Goal: Task Accomplishment & Management: Manage account settings

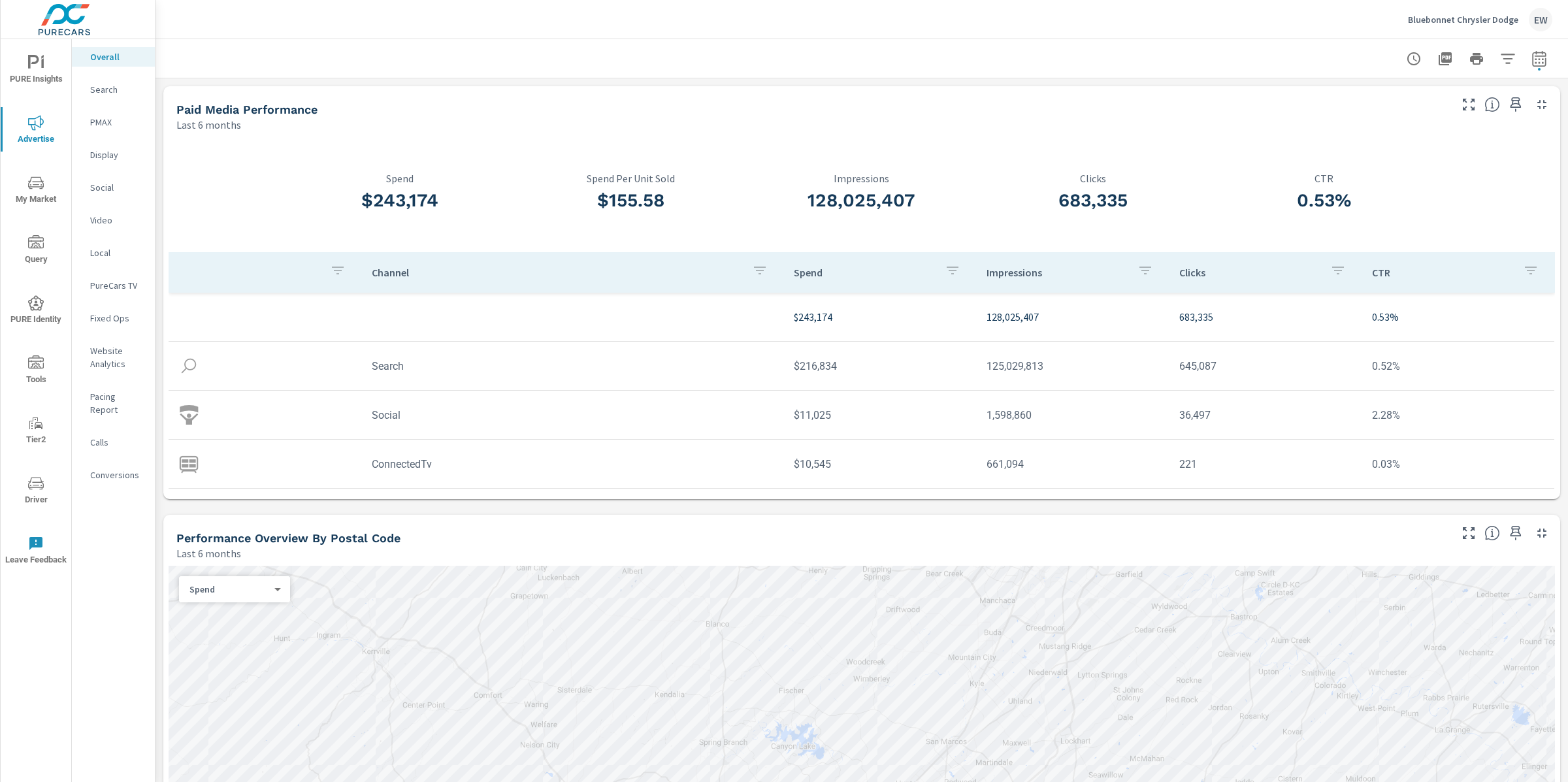
scroll to position [494, 0]
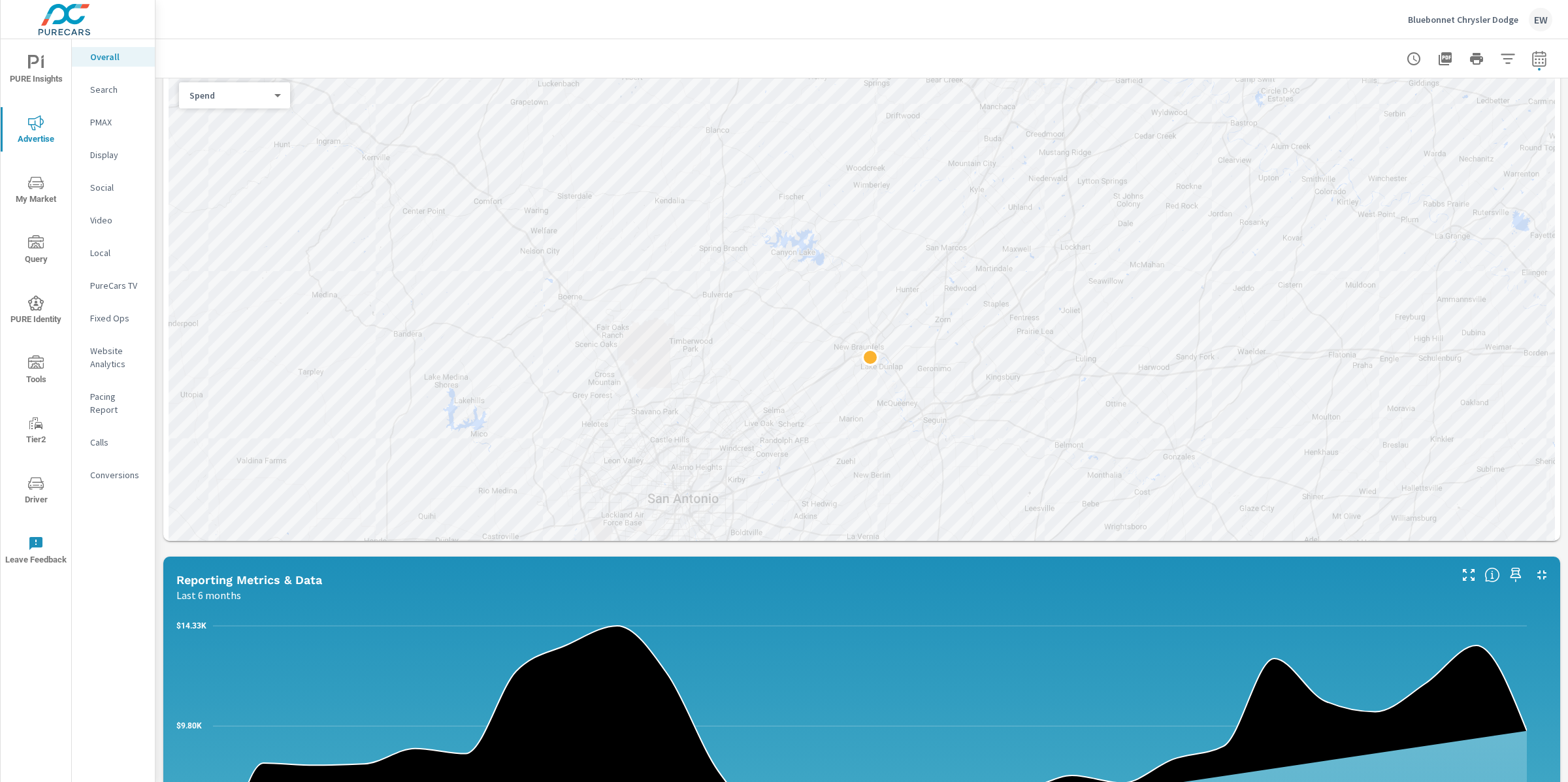
click at [1441, 20] on p "Bluebonnet Chrysler Dodge" at bounding box center [1464, 19] width 111 height 12
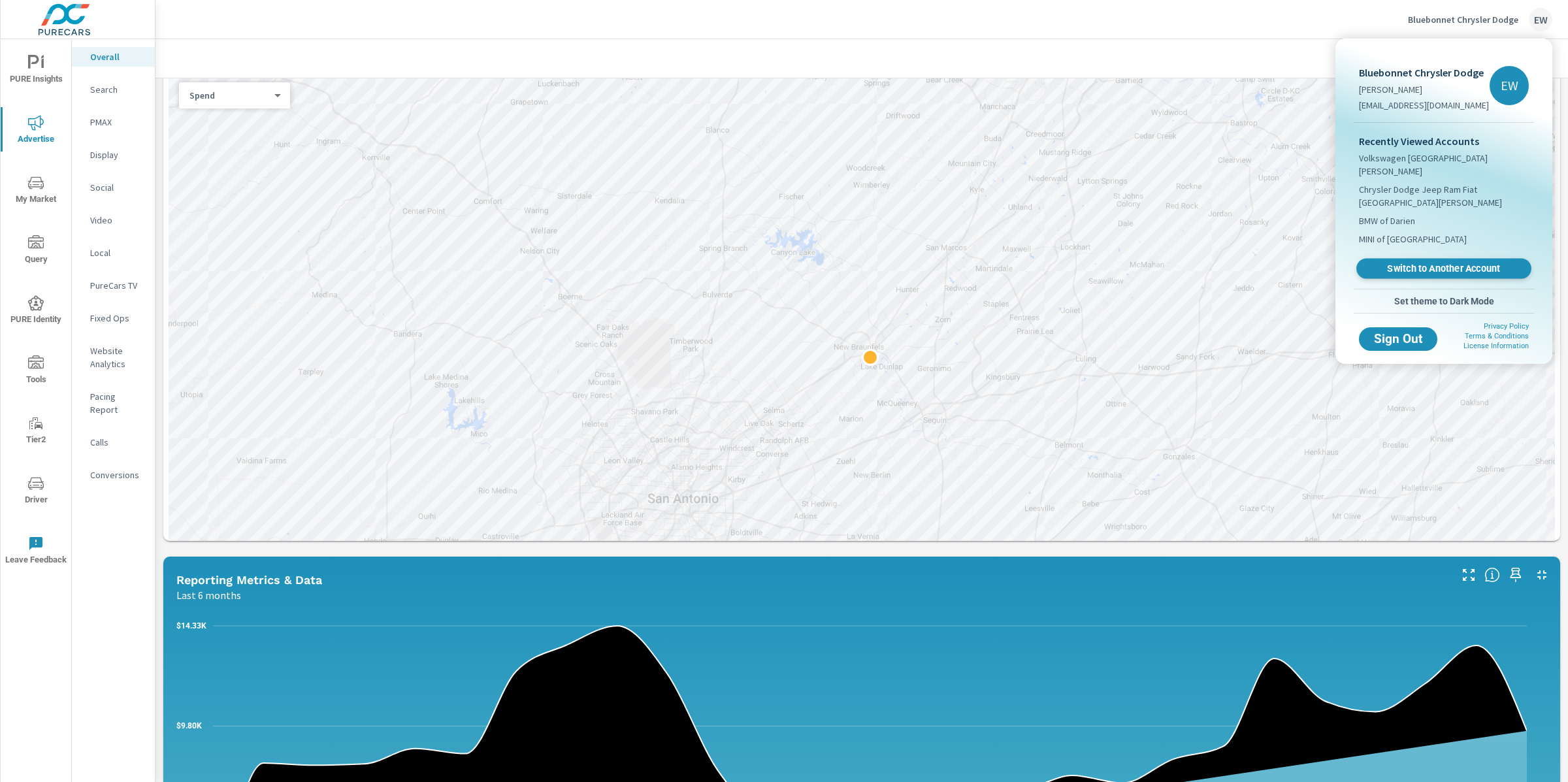
click at [1404, 275] on span "Switch to Another Account" at bounding box center [1444, 269] width 160 height 12
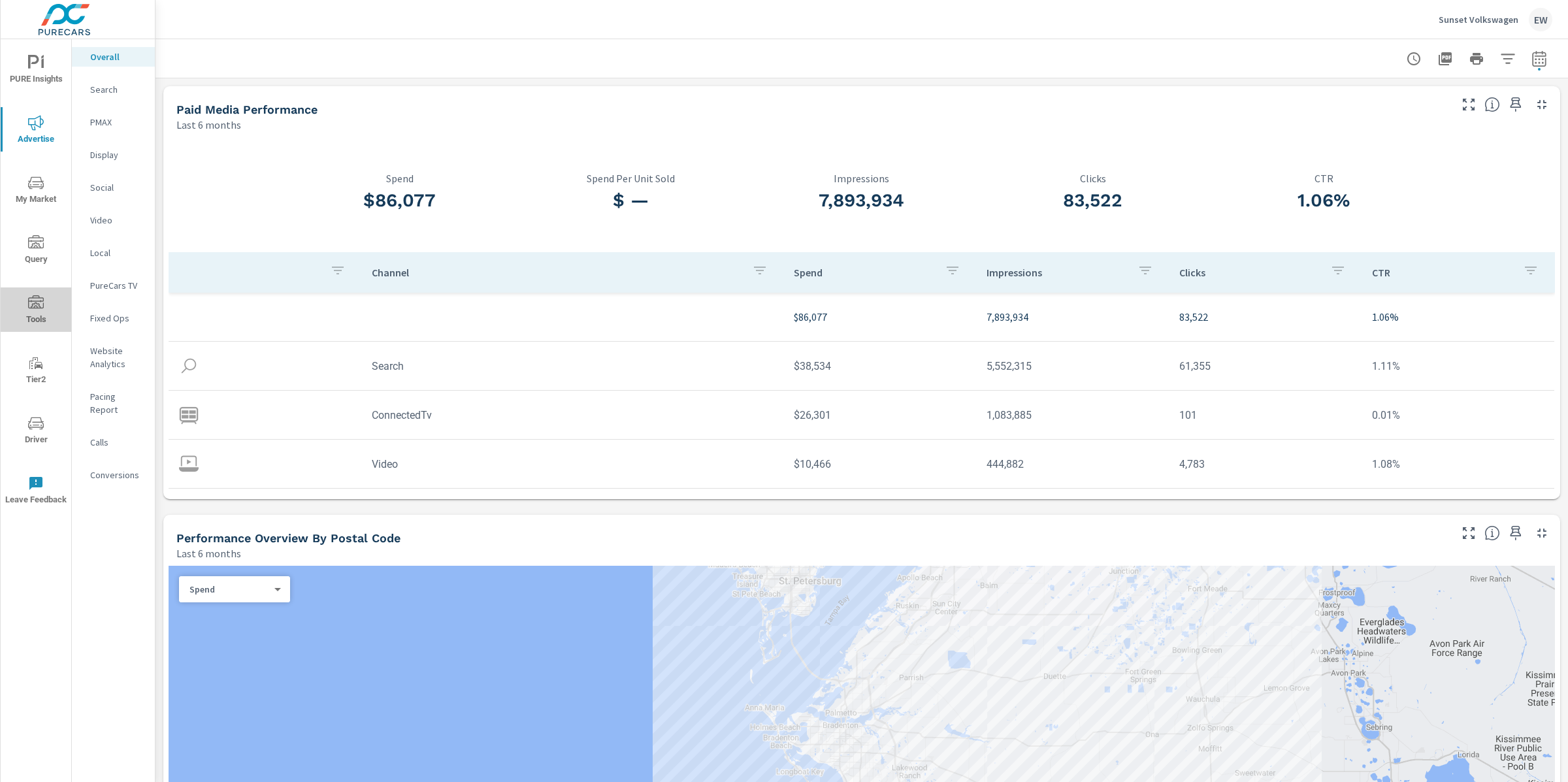
click at [38, 304] on icon "nav menu" at bounding box center [36, 303] width 16 height 16
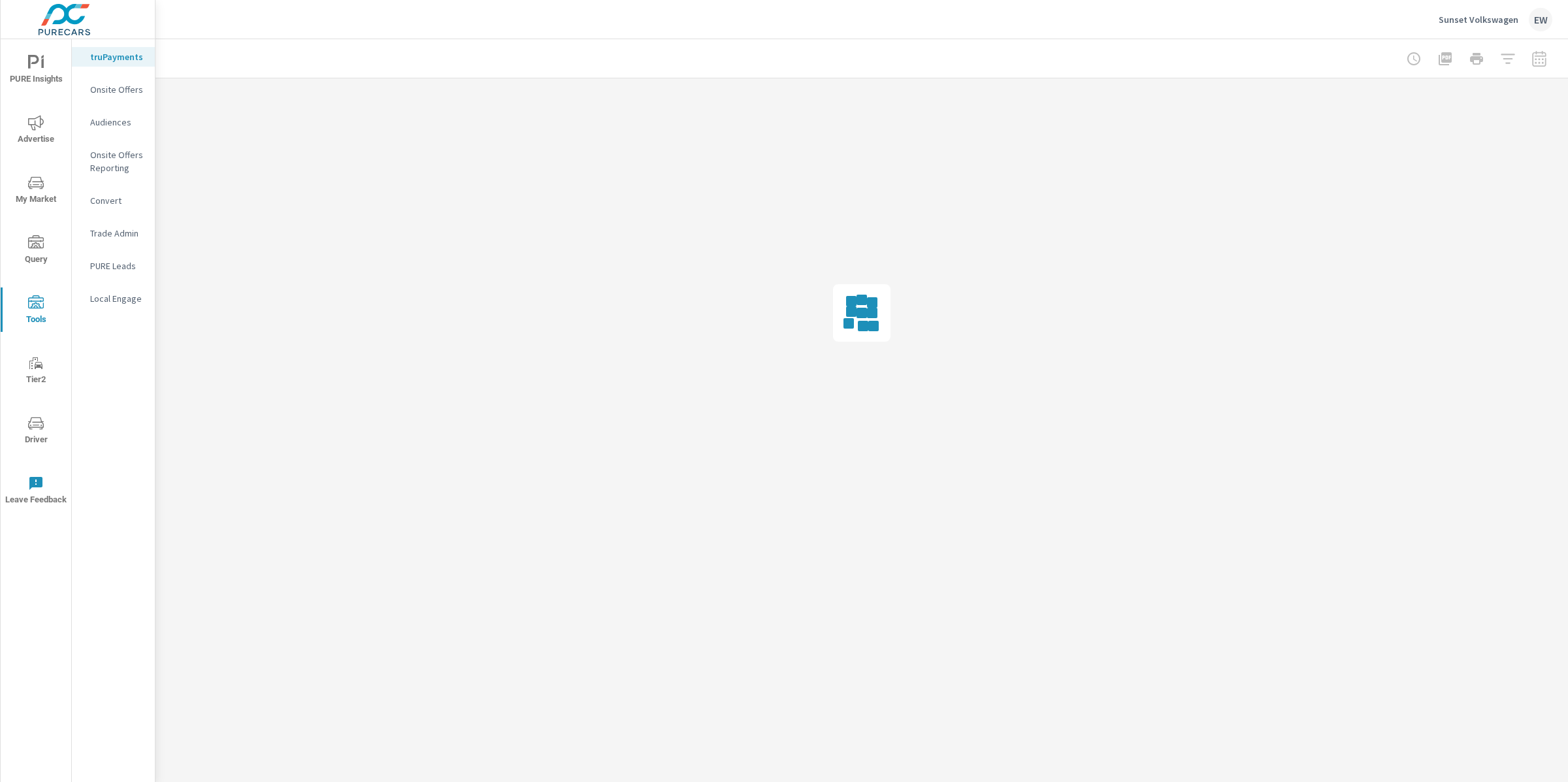
click at [98, 96] on p "Onsite Offers" at bounding box center [117, 89] width 54 height 13
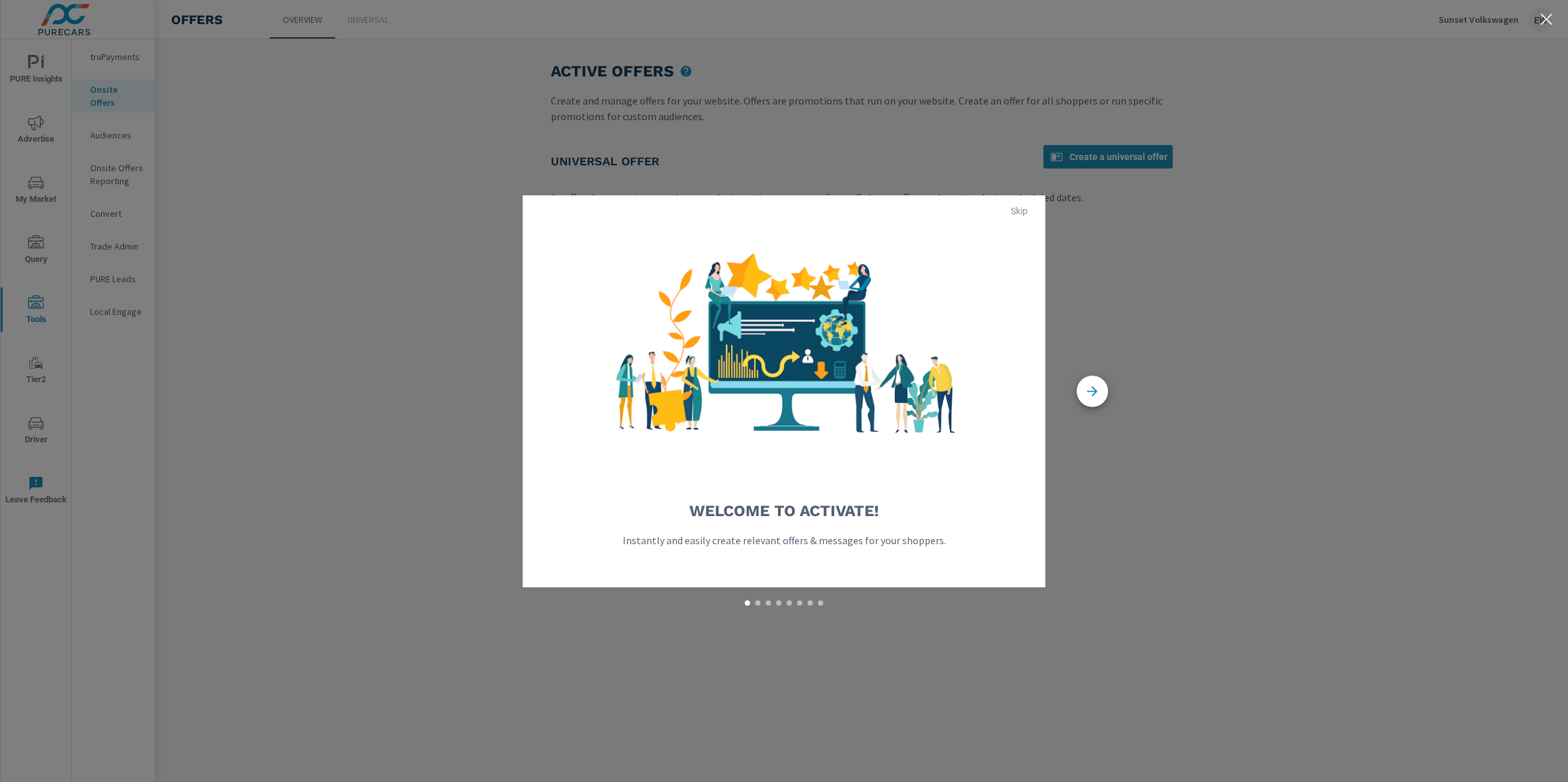
click at [1020, 211] on span "Skip" at bounding box center [1019, 210] width 31 height 12
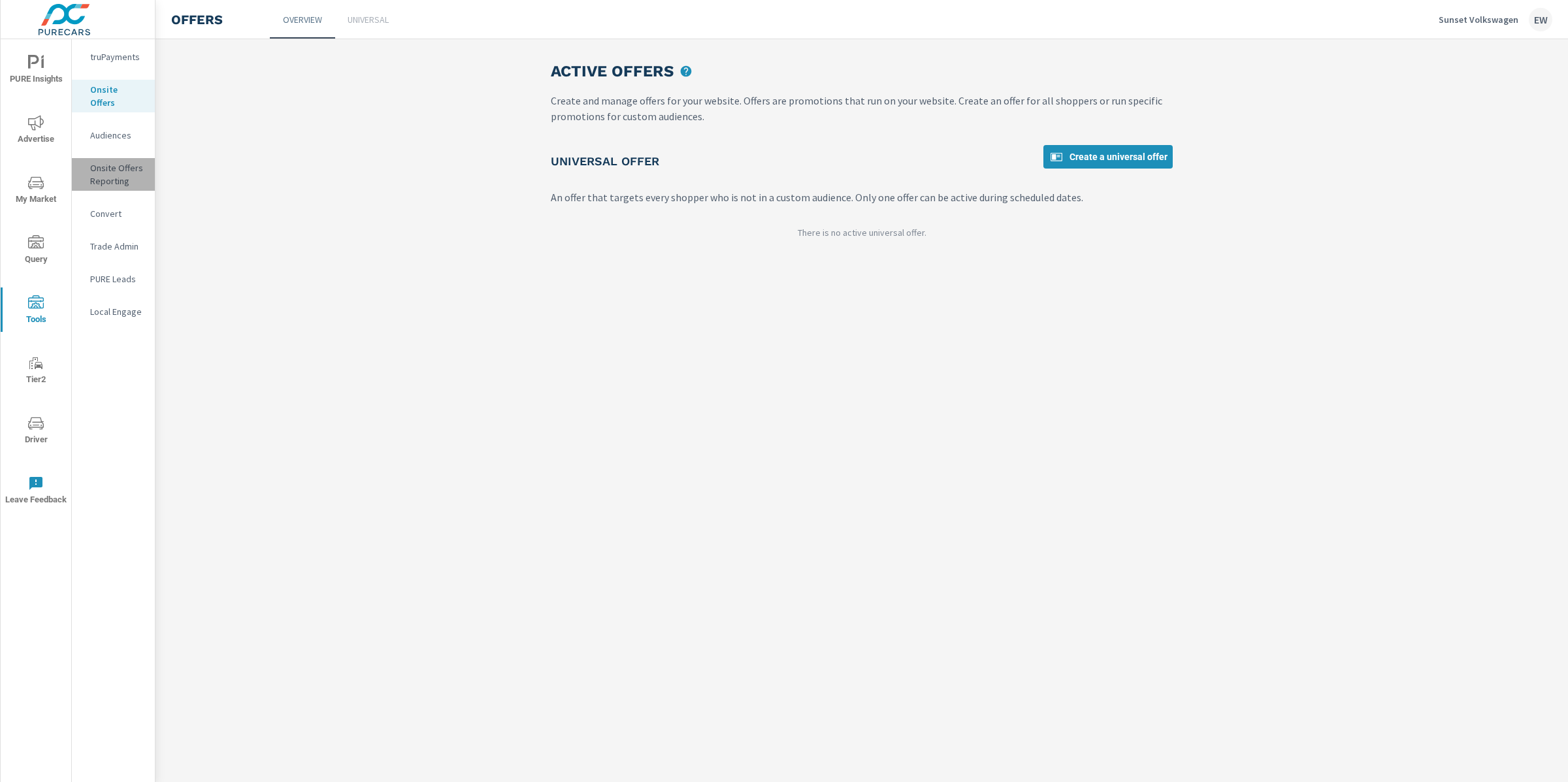
click at [102, 188] on p "Onsite Offers Reporting" at bounding box center [117, 174] width 54 height 26
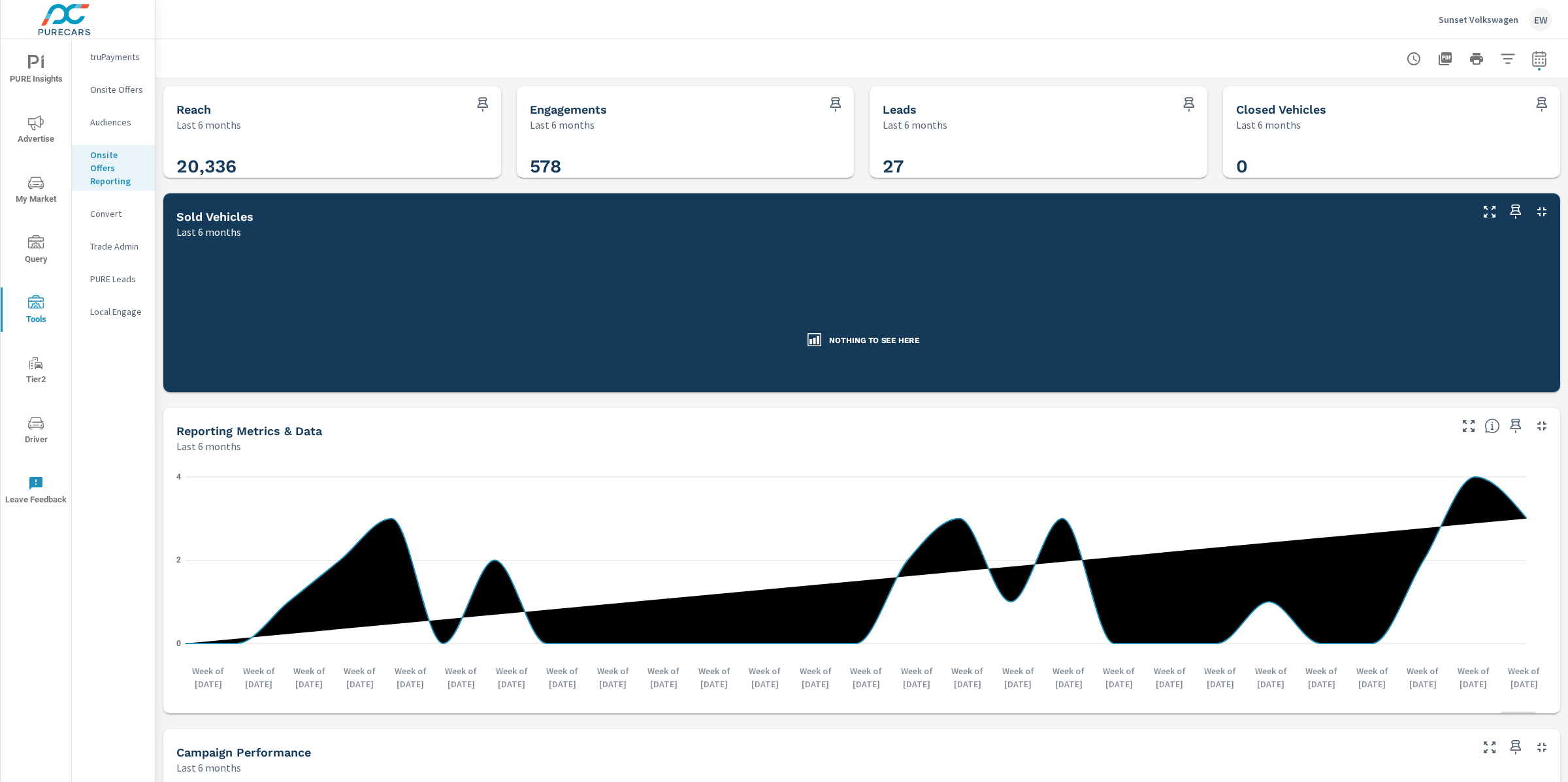
click at [1531, 60] on icon "button" at bounding box center [1539, 59] width 16 height 16
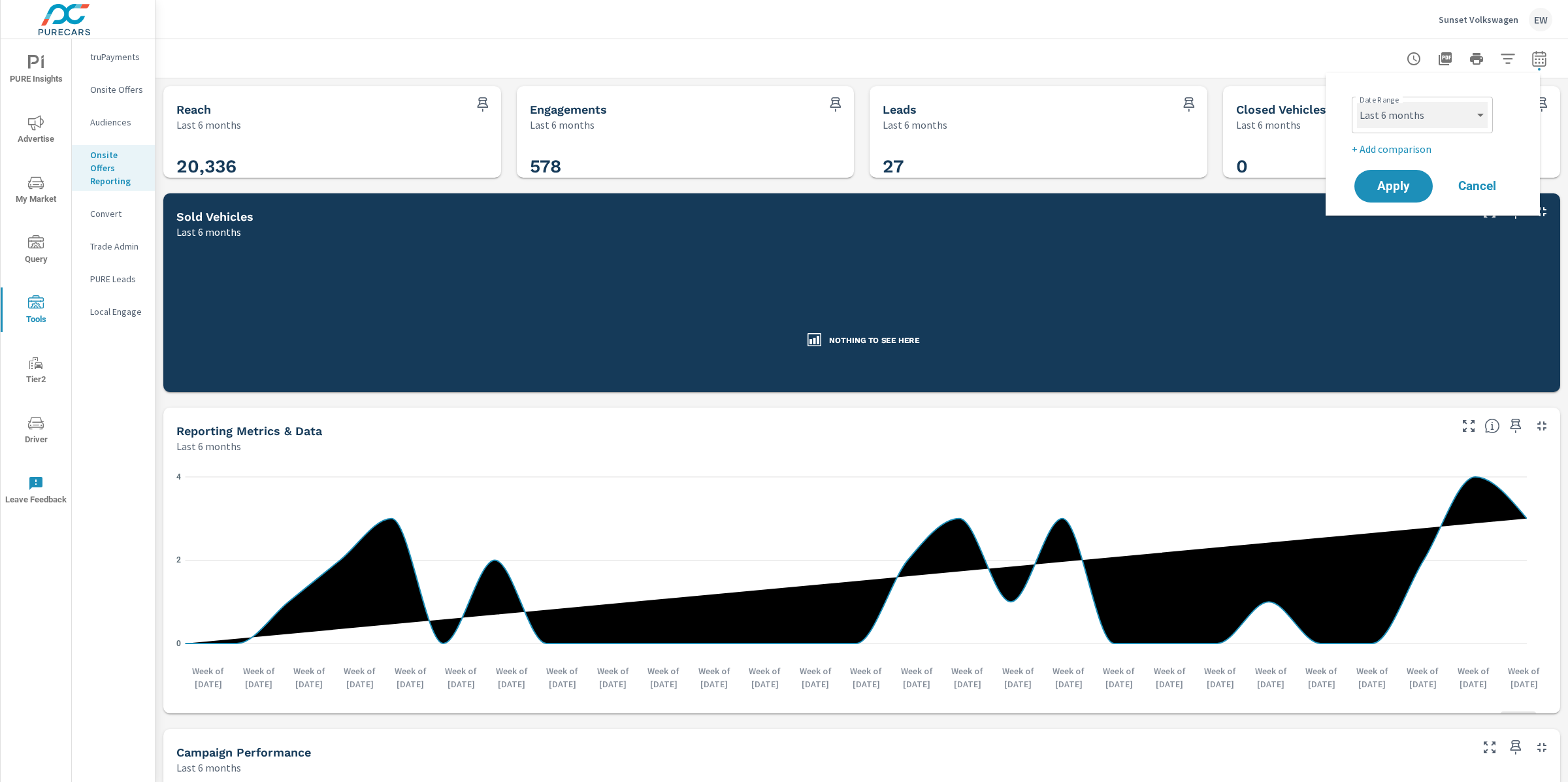
click at [1425, 111] on select "Custom Yesterday Last week Last 7 days Last 14 days Last 30 days Last 45 days L…" at bounding box center [1422, 115] width 130 height 26
click at [1357, 102] on select "Custom Yesterday Last week Last 7 days Last 14 days Last 30 days Last 45 days L…" at bounding box center [1422, 115] width 130 height 26
select select "Last month"
click at [1396, 193] on span "Apply" at bounding box center [1393, 186] width 53 height 12
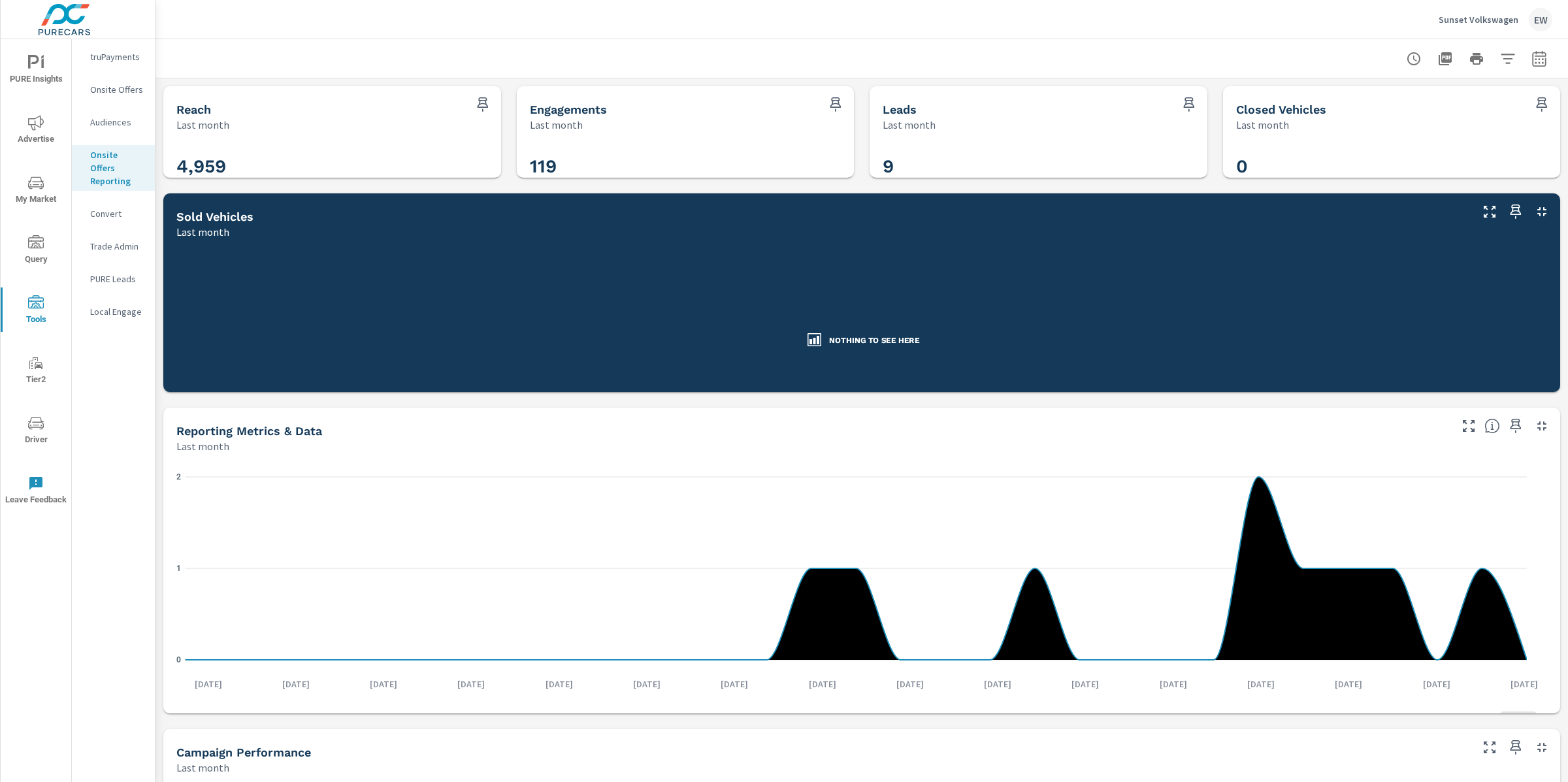
click at [161, 208] on div "Reach Last month 4,959 Engagements Last month 119 Leads Last month 9 Closed Veh…" at bounding box center [862, 561] width 1412 height 964
drag, startPoint x: 884, startPoint y: 167, endPoint x: 894, endPoint y: 167, distance: 10.0
click at [894, 167] on h3 "9" at bounding box center [1038, 167] width 311 height 23
click at [162, 204] on div "Reach Last month 4,959 Engagements Last month 119 Leads Last month 9 Closed Veh…" at bounding box center [862, 561] width 1412 height 964
click at [99, 96] on p "Onsite Offers" at bounding box center [117, 89] width 54 height 13
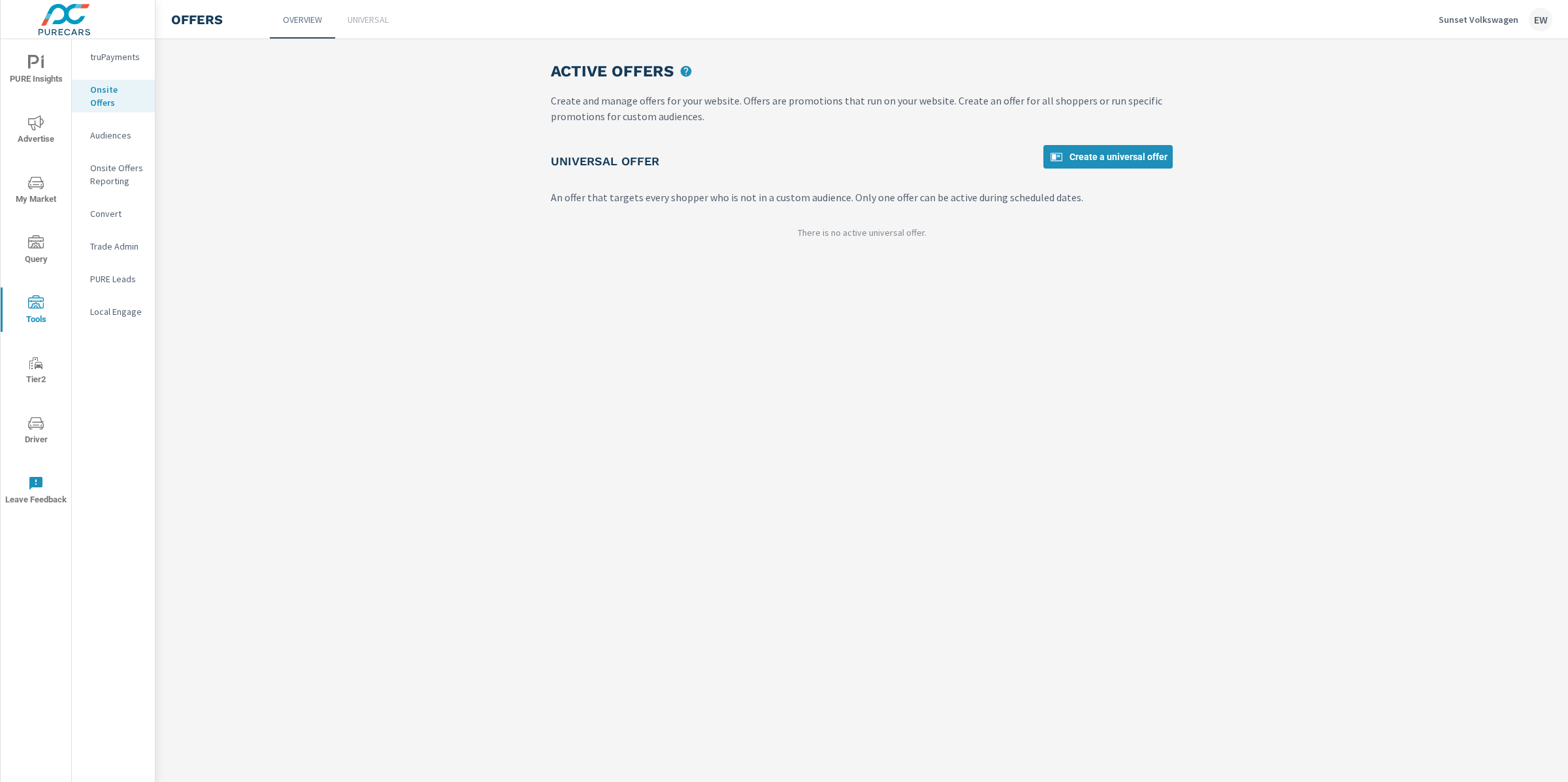
click at [389, 13] on p "Universal" at bounding box center [368, 19] width 41 height 13
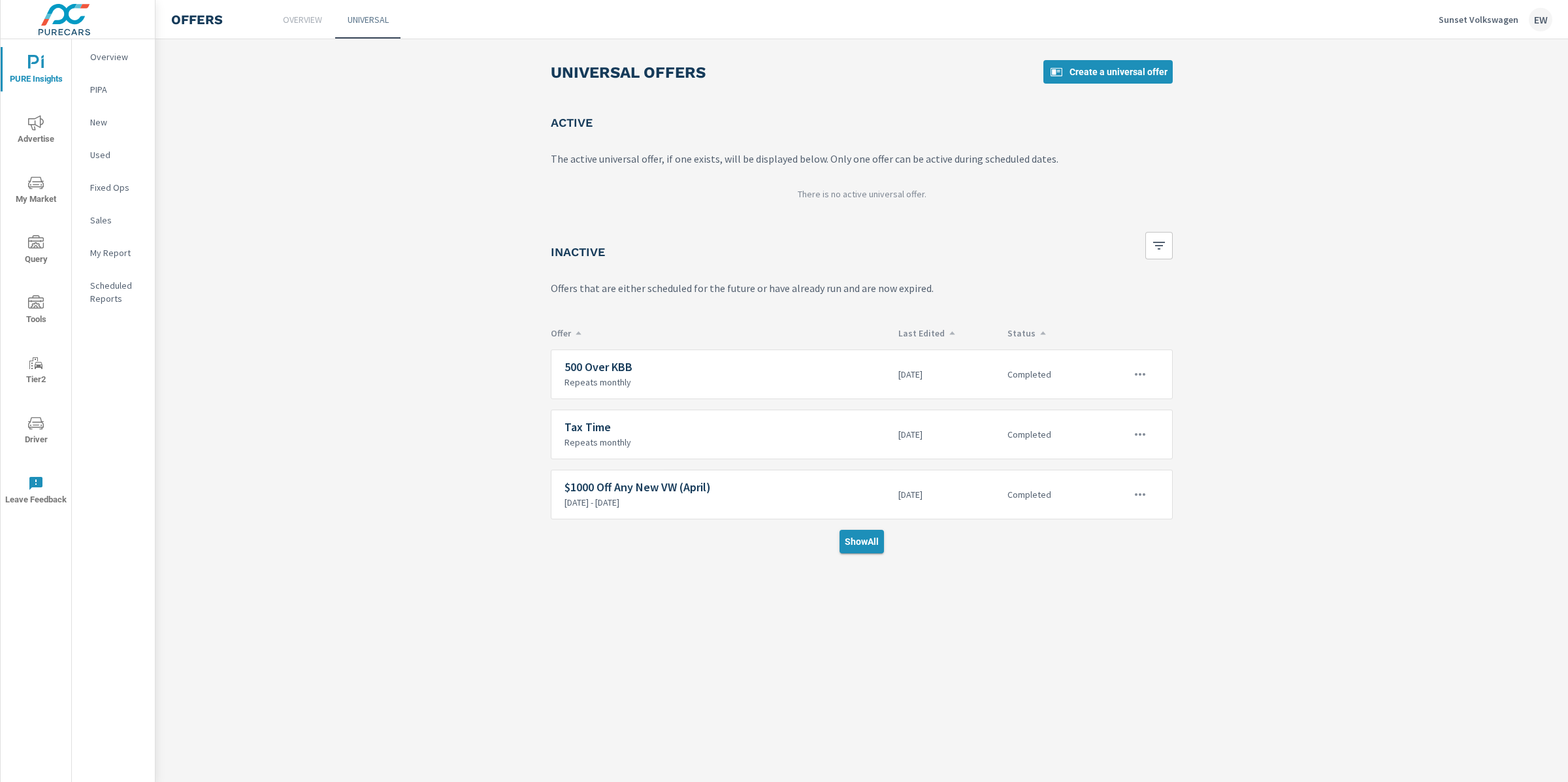
click at [858, 548] on span "Show All" at bounding box center [862, 541] width 34 height 12
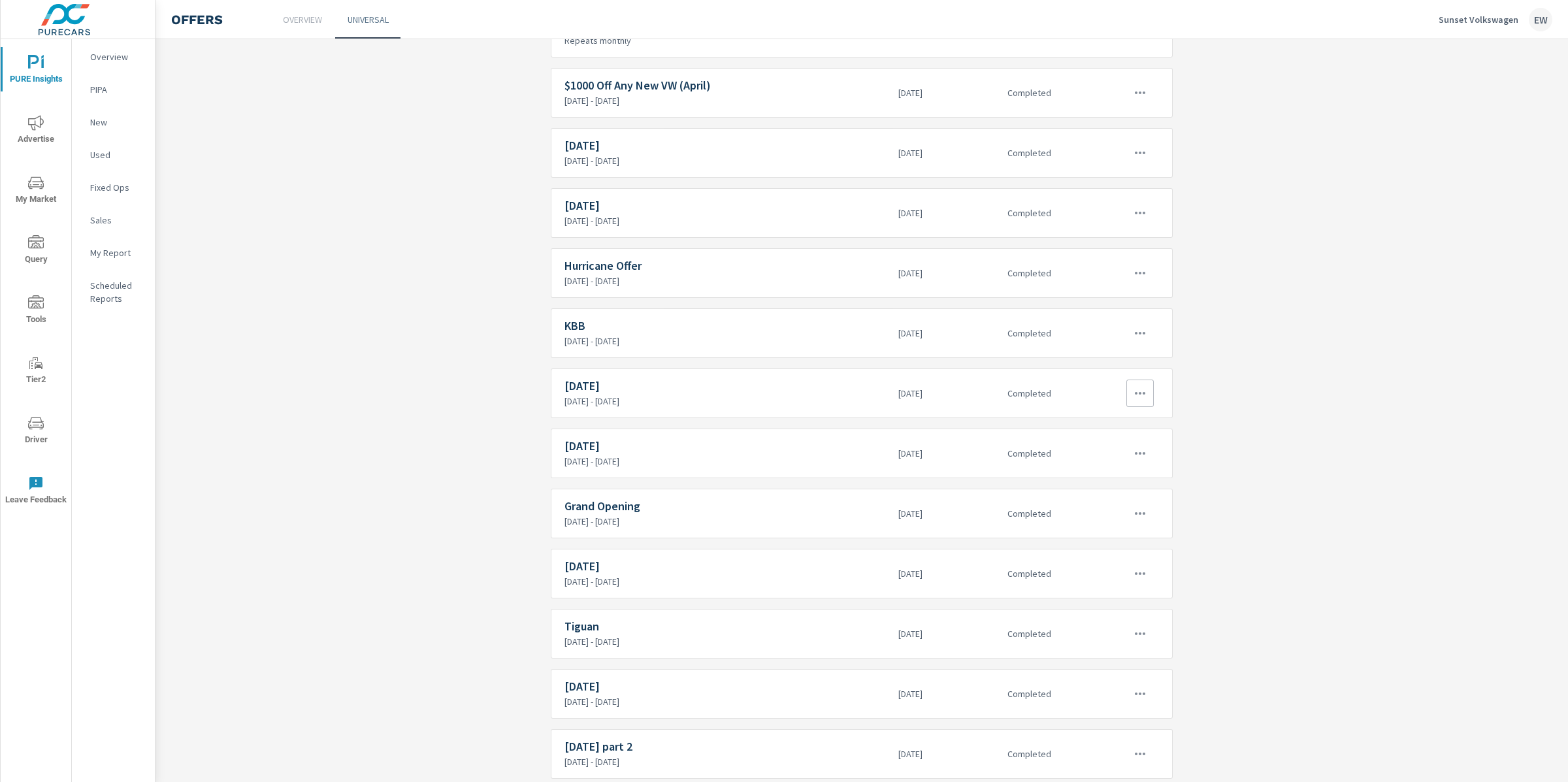
scroll to position [406, 0]
click at [730, 388] on h6 "July 2025" at bounding box center [727, 381] width 324 height 13
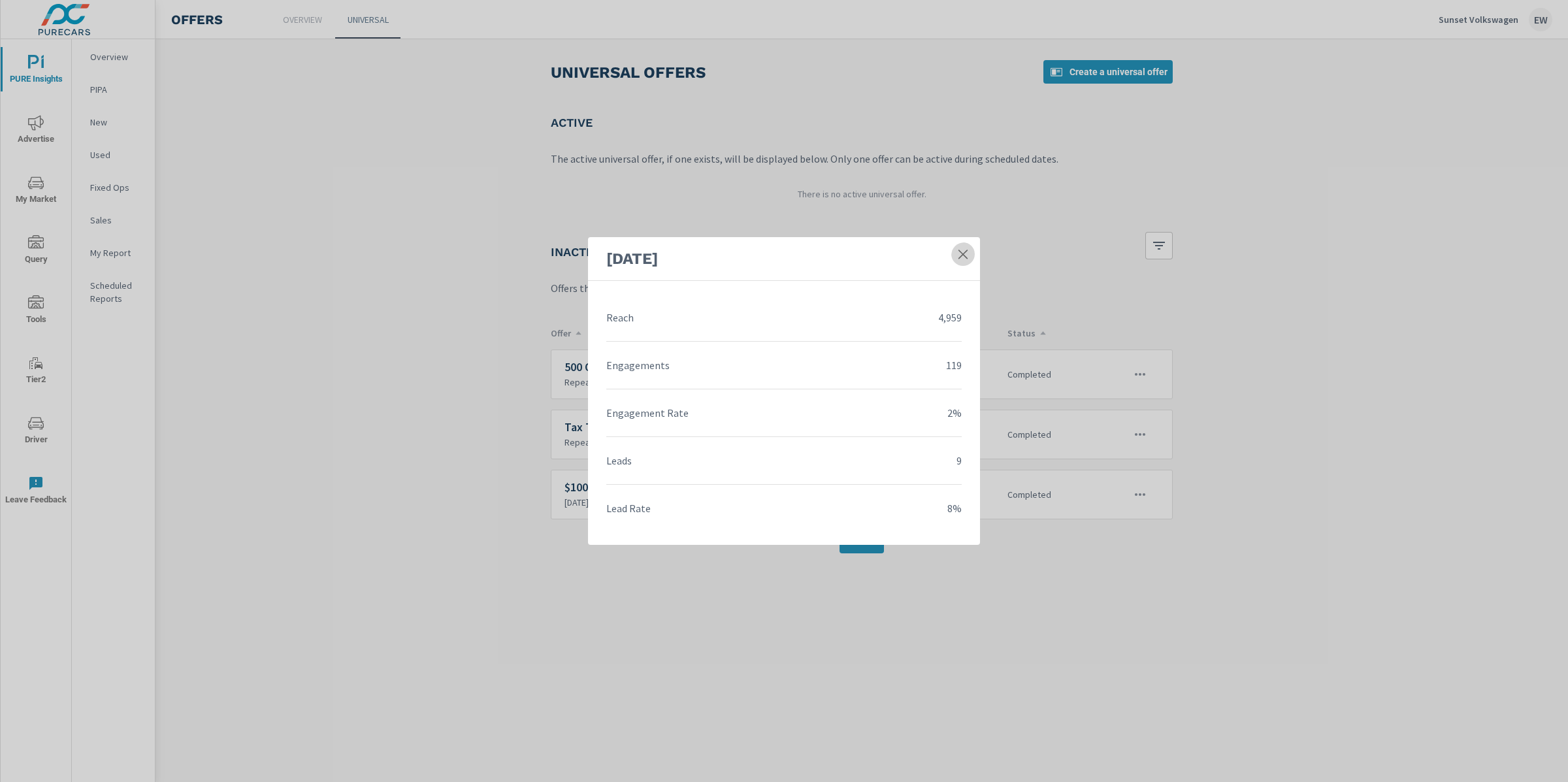
click at [957, 248] on icon at bounding box center [963, 254] width 13 height 13
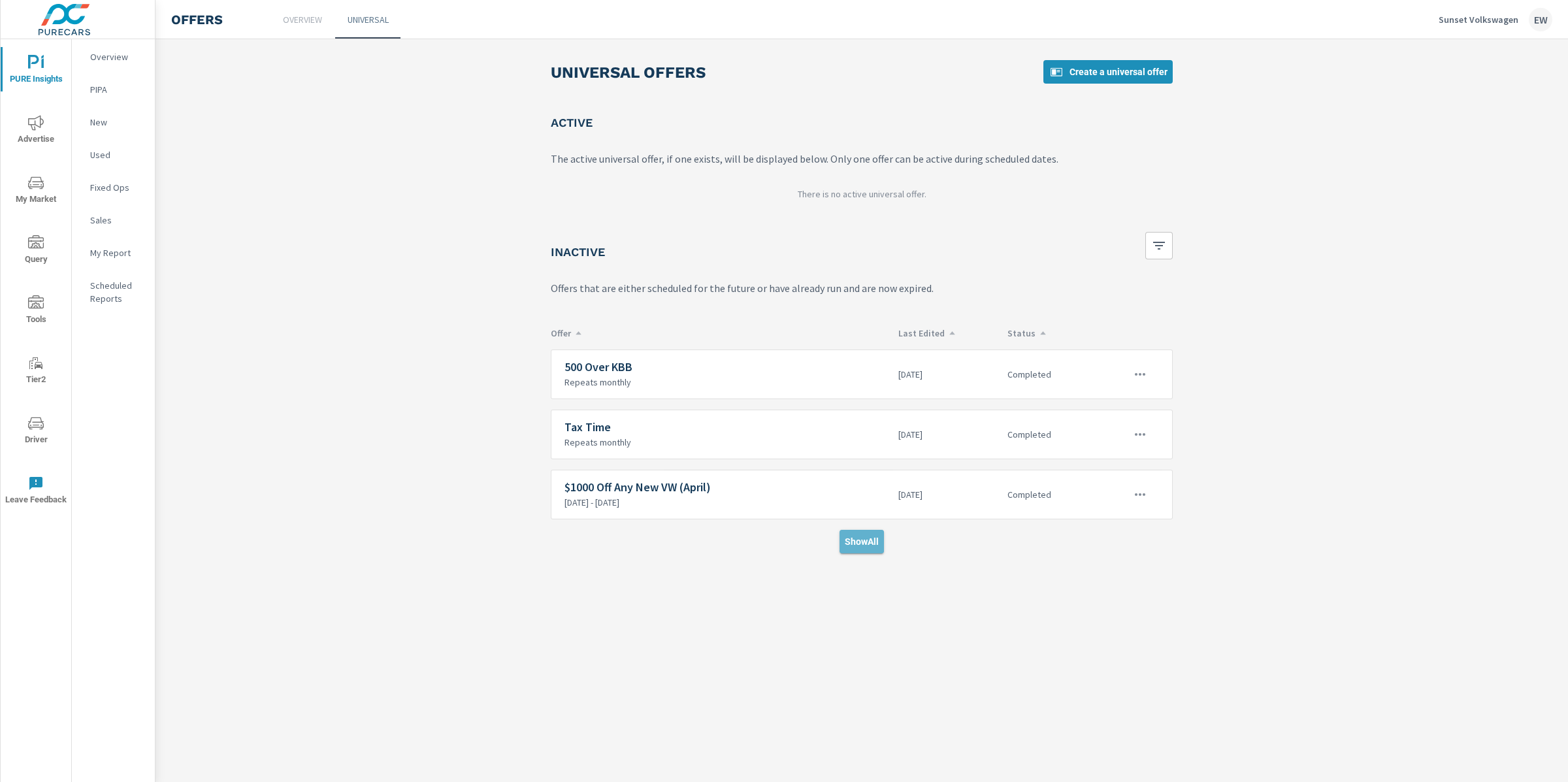
click at [876, 548] on span "Show All" at bounding box center [862, 541] width 34 height 12
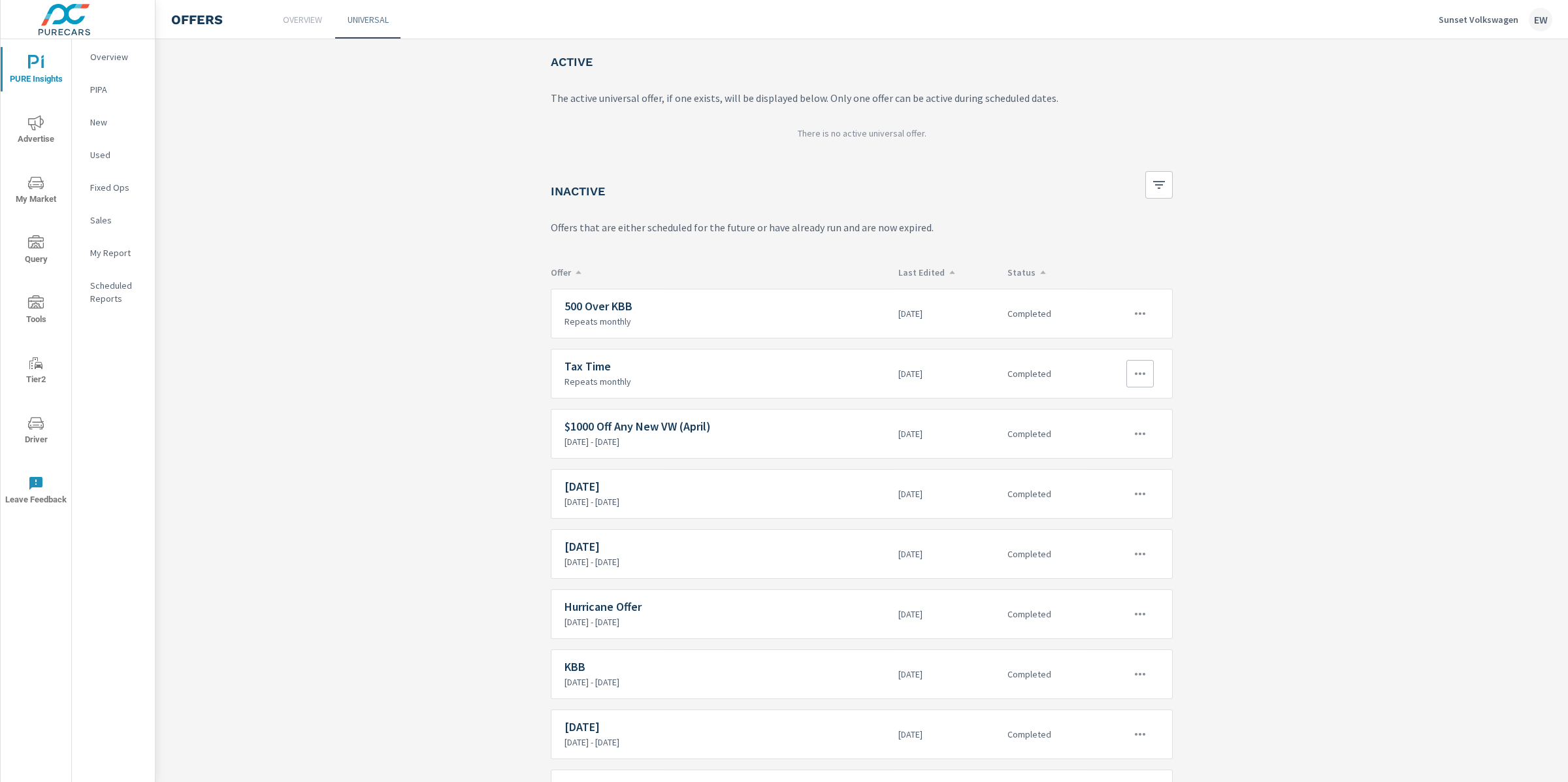
scroll to position [234, 0]
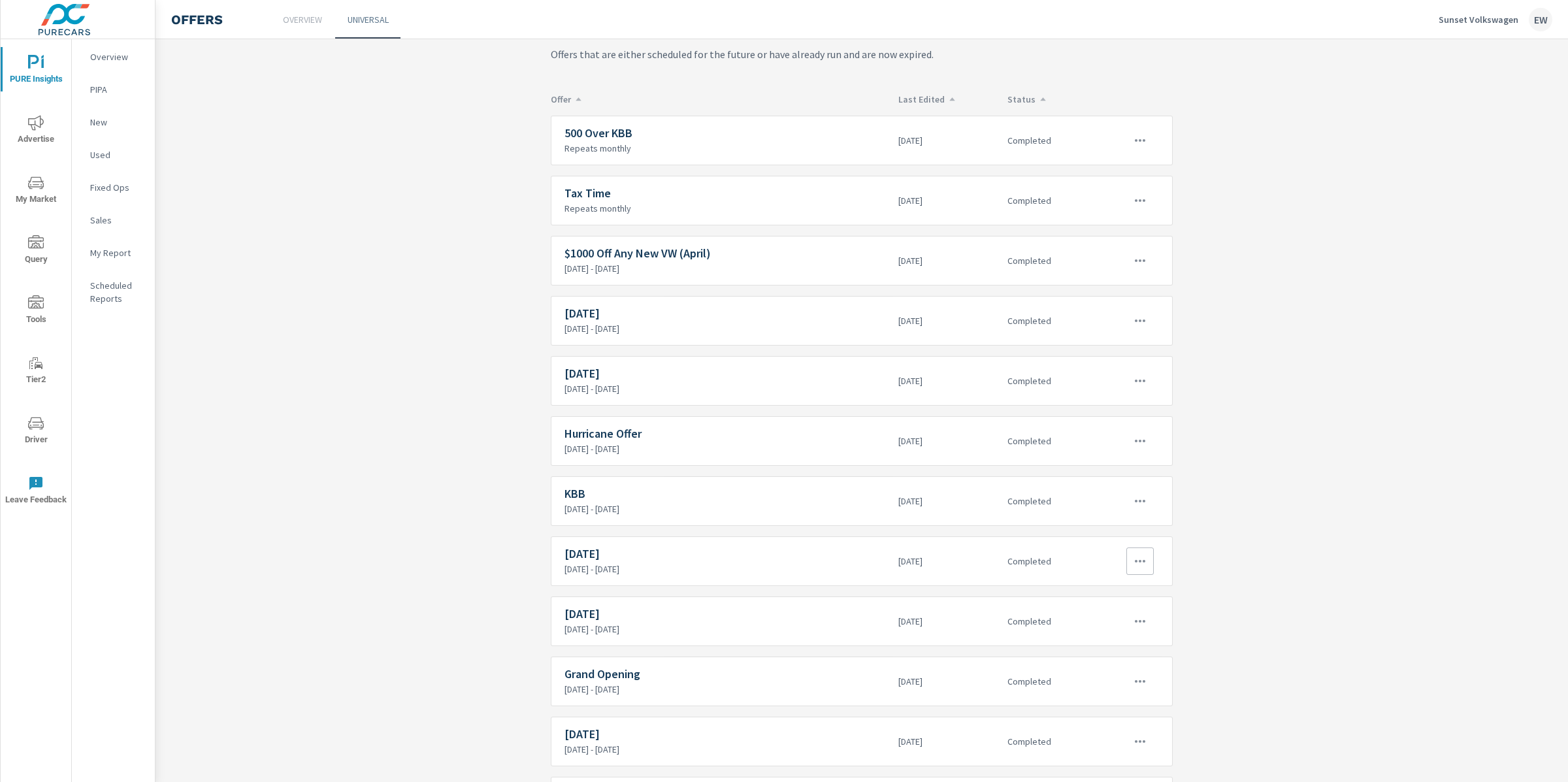
click at [1132, 569] on icon "button" at bounding box center [1140, 561] width 16 height 16
click at [1092, 687] on link "Edit" at bounding box center [1096, 682] width 70 height 31
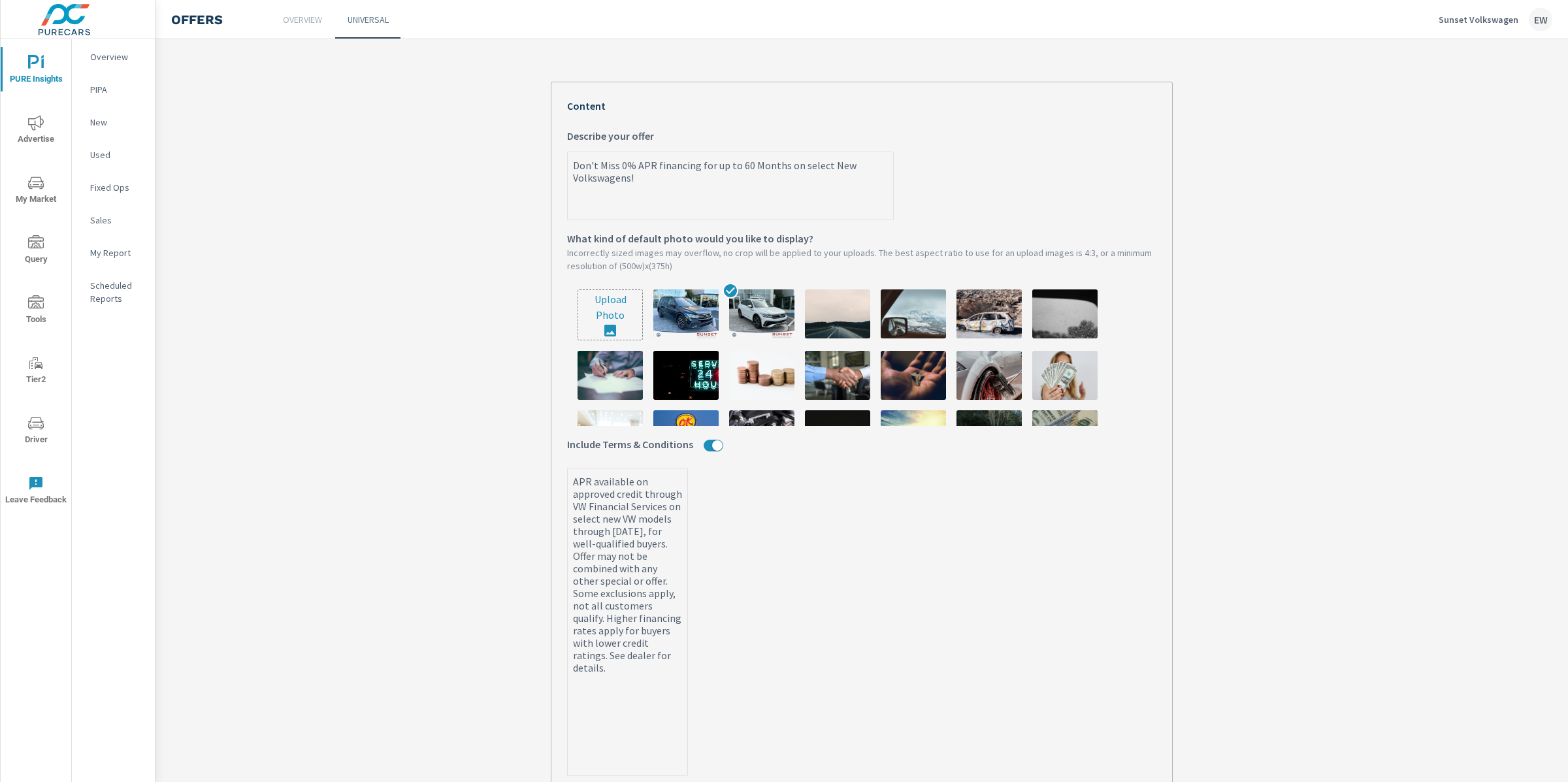
scroll to position [262, 0]
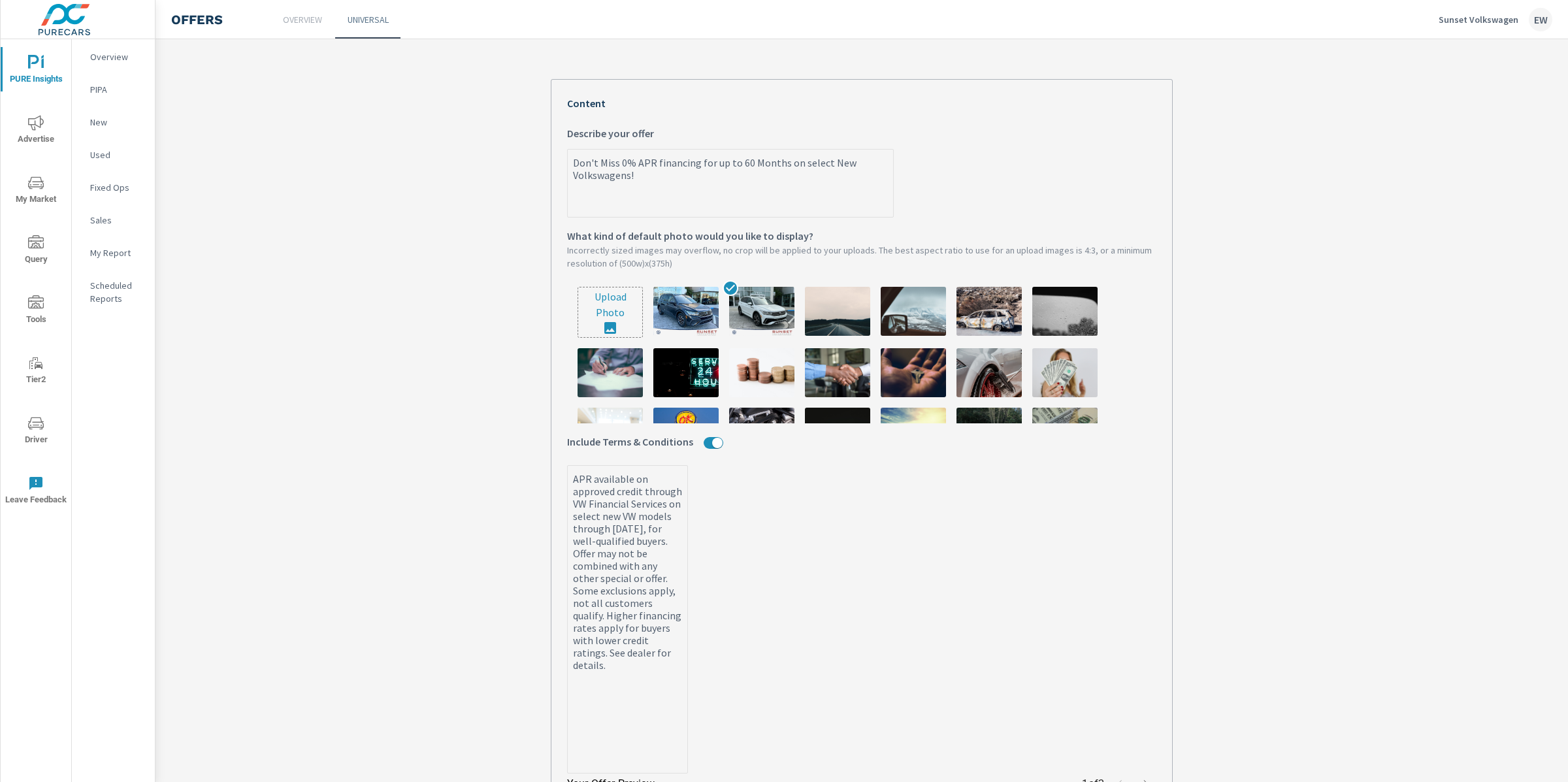
click at [679, 217] on textarea "Don't Miss 0% APR financing for up to 60 Months on select New Volkswagens!" at bounding box center [730, 184] width 325 height 66
type textarea "x"
click at [376, 324] on section "July 2025 July 2025 What do you want to call this offer? Custom with countdown …" at bounding box center [862, 431] width 1412 height 1274
click at [748, 336] on img at bounding box center [762, 311] width 66 height 49
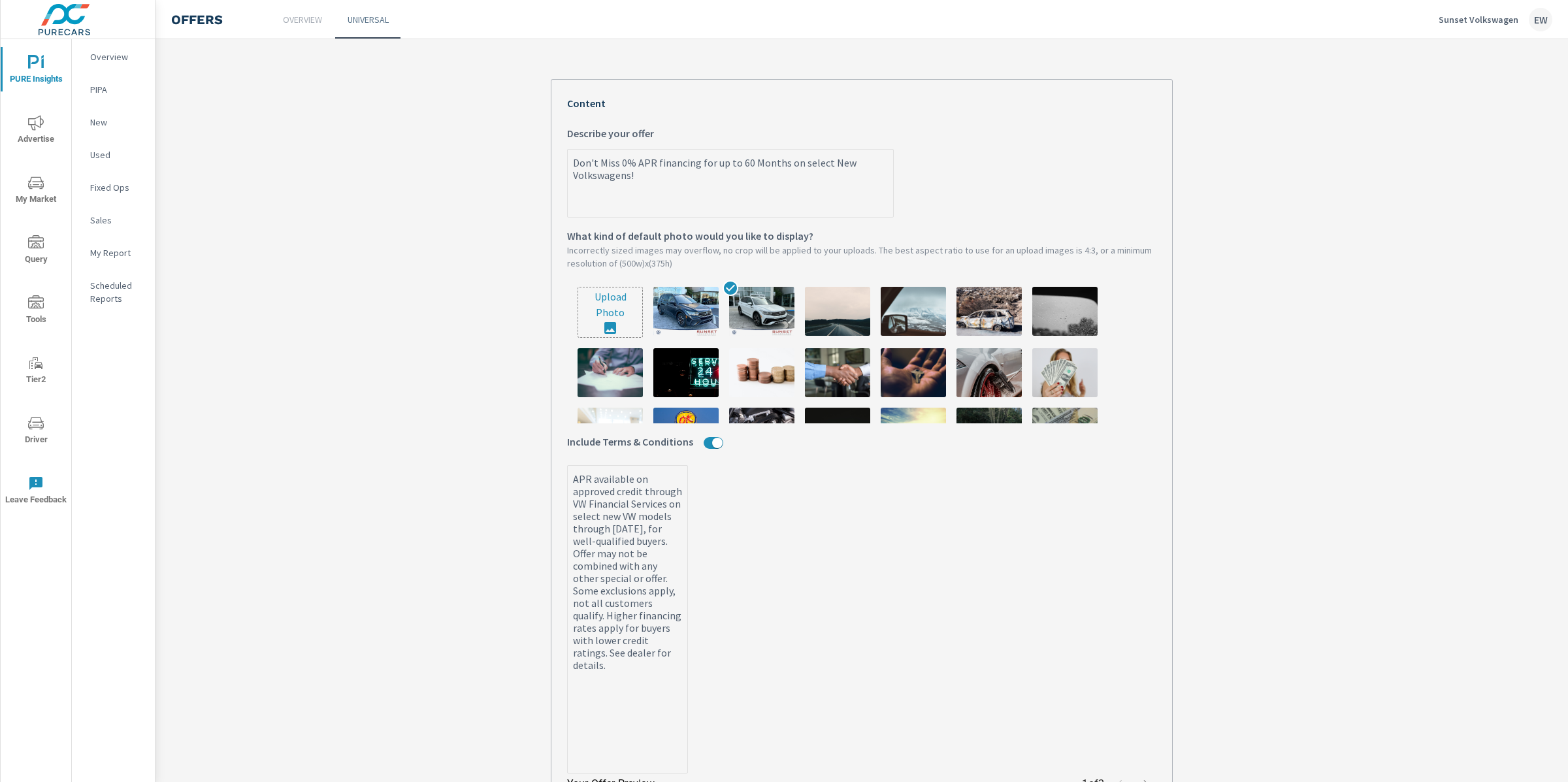
click at [392, 428] on section "July 2025 July 2025 What do you want to call this offer? Custom with countdown …" at bounding box center [862, 431] width 1412 height 1274
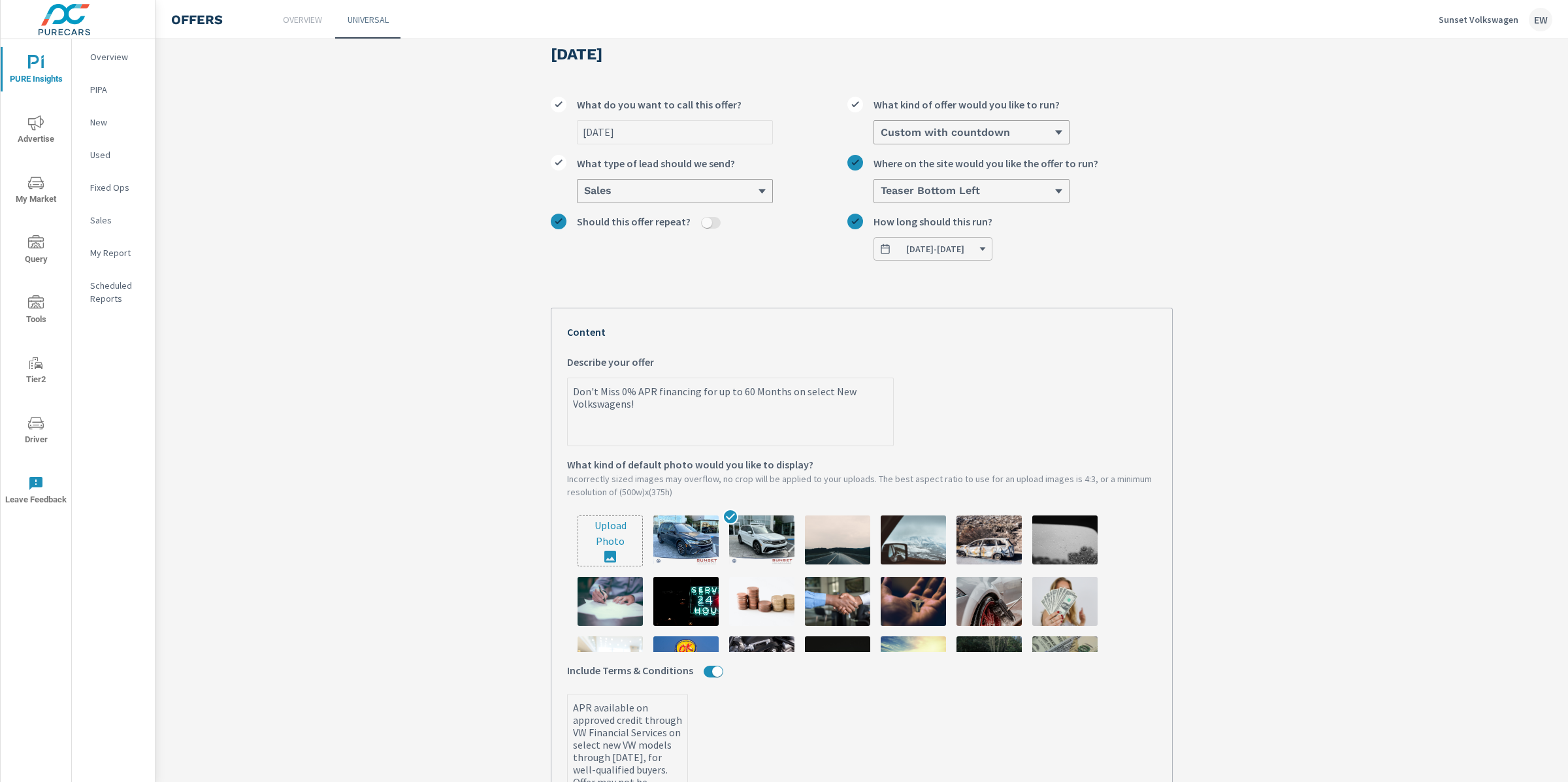
scroll to position [0, 0]
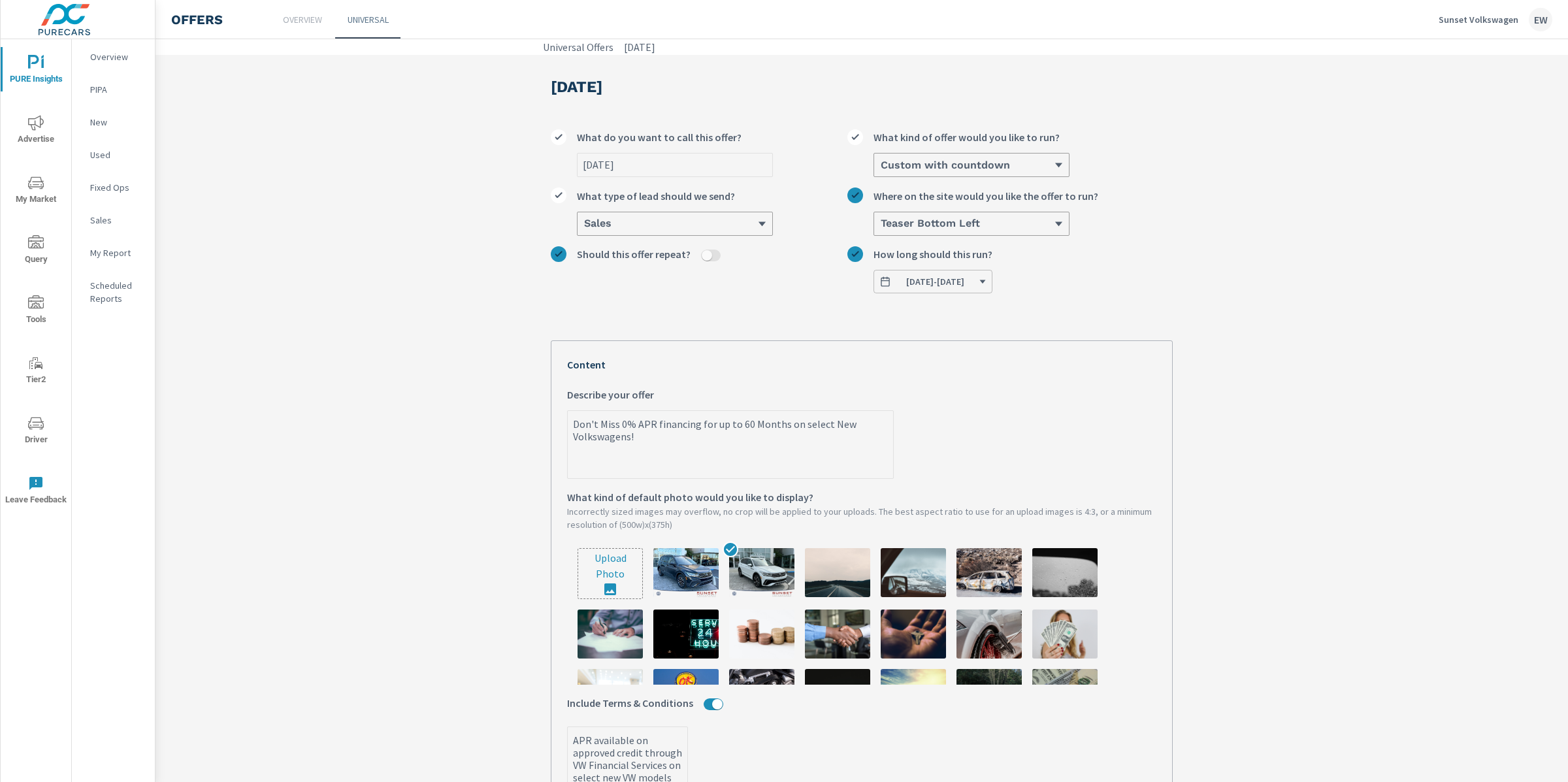
click at [964, 288] on span "07/15/2025 - 07/31/2025" at bounding box center [935, 281] width 58 height 12
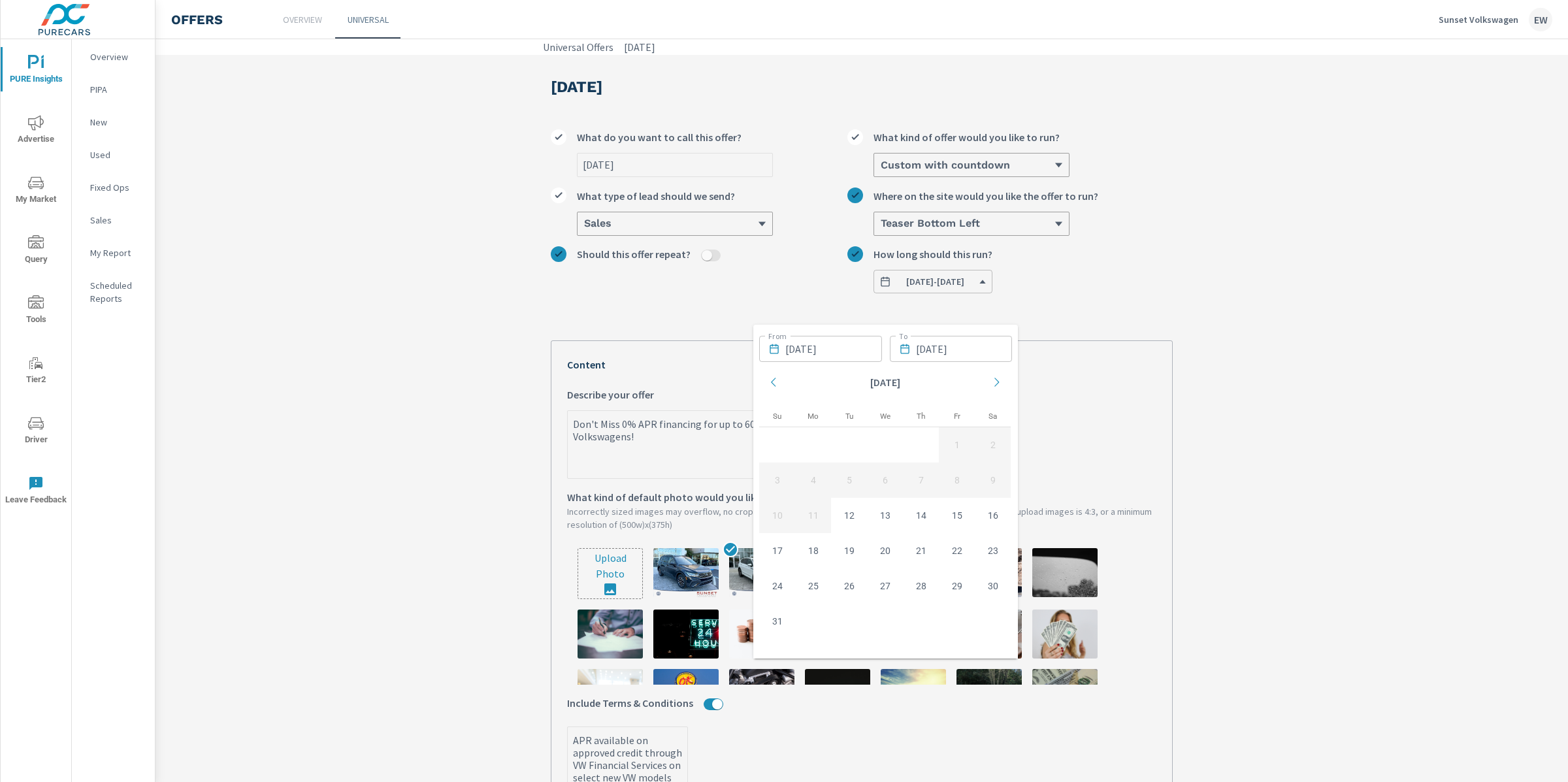
click at [861, 348] on input "07/15/2025" at bounding box center [834, 349] width 97 height 26
click at [853, 523] on td "12" at bounding box center [849, 516] width 36 height 36
type textarea "x"
type input "08/12/2025"
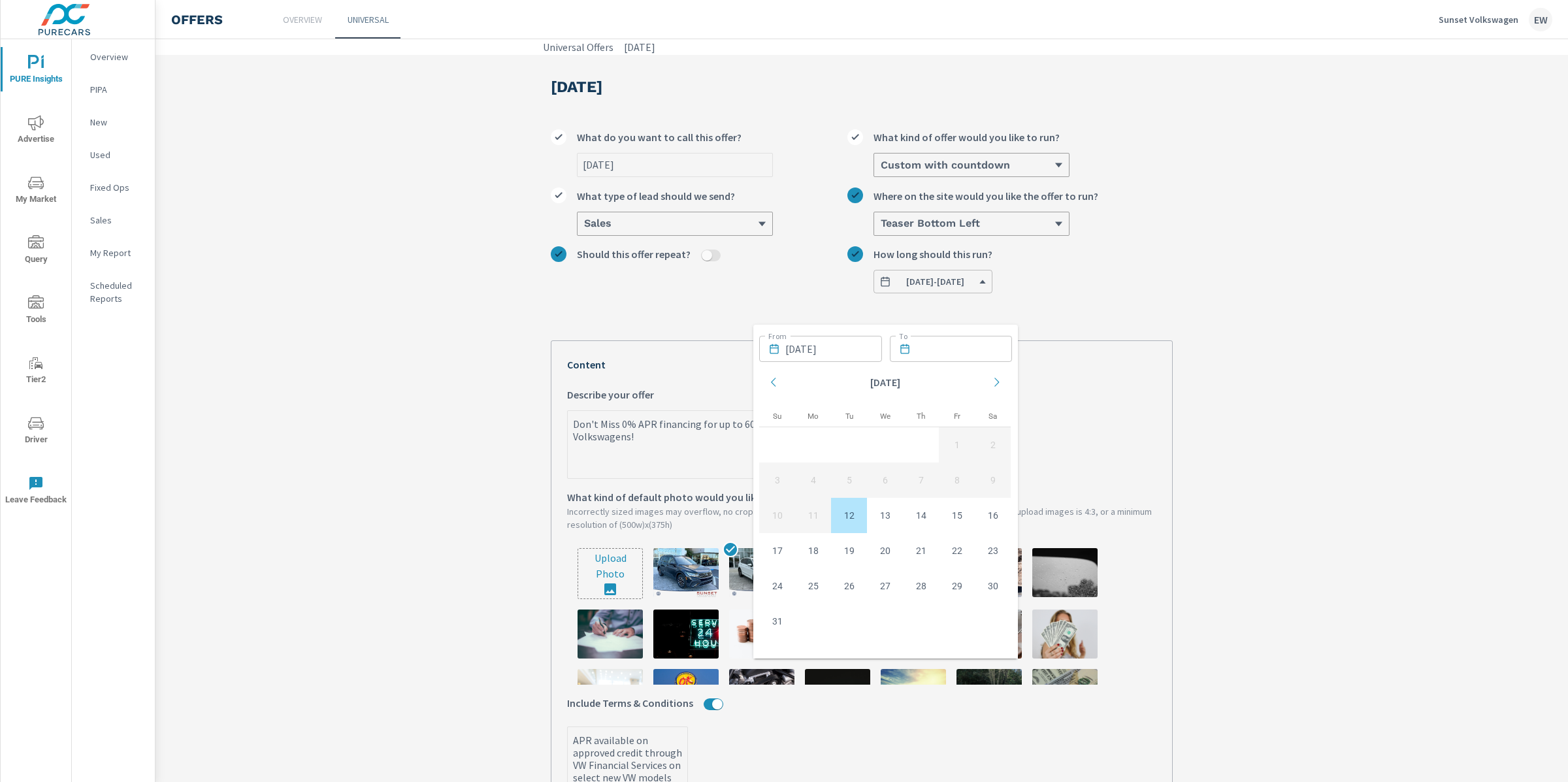
type textarea "x"
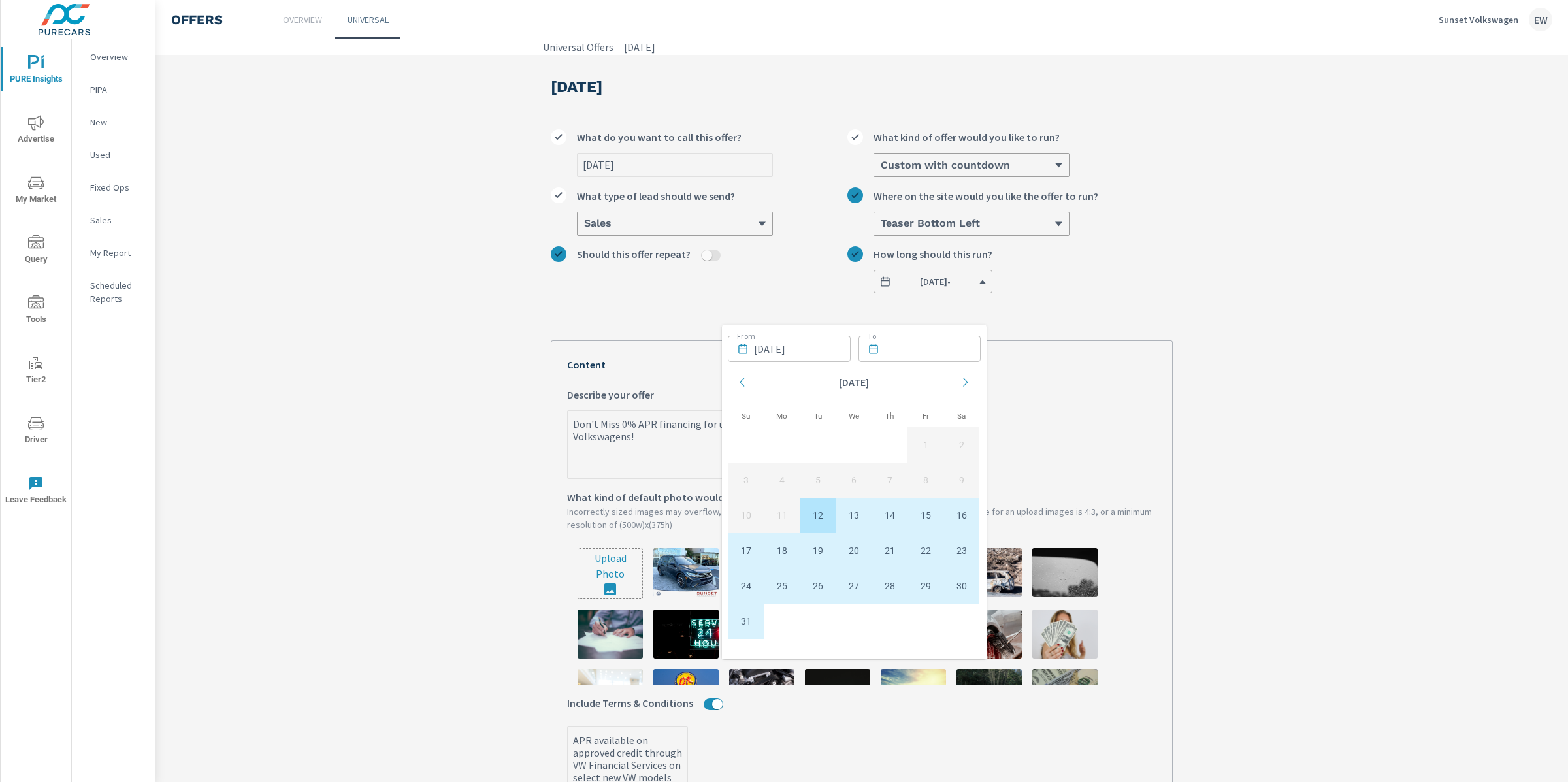
click at [741, 631] on td "31" at bounding box center [746, 622] width 36 height 36
type textarea "x"
type input "08/31/2025"
type textarea "x"
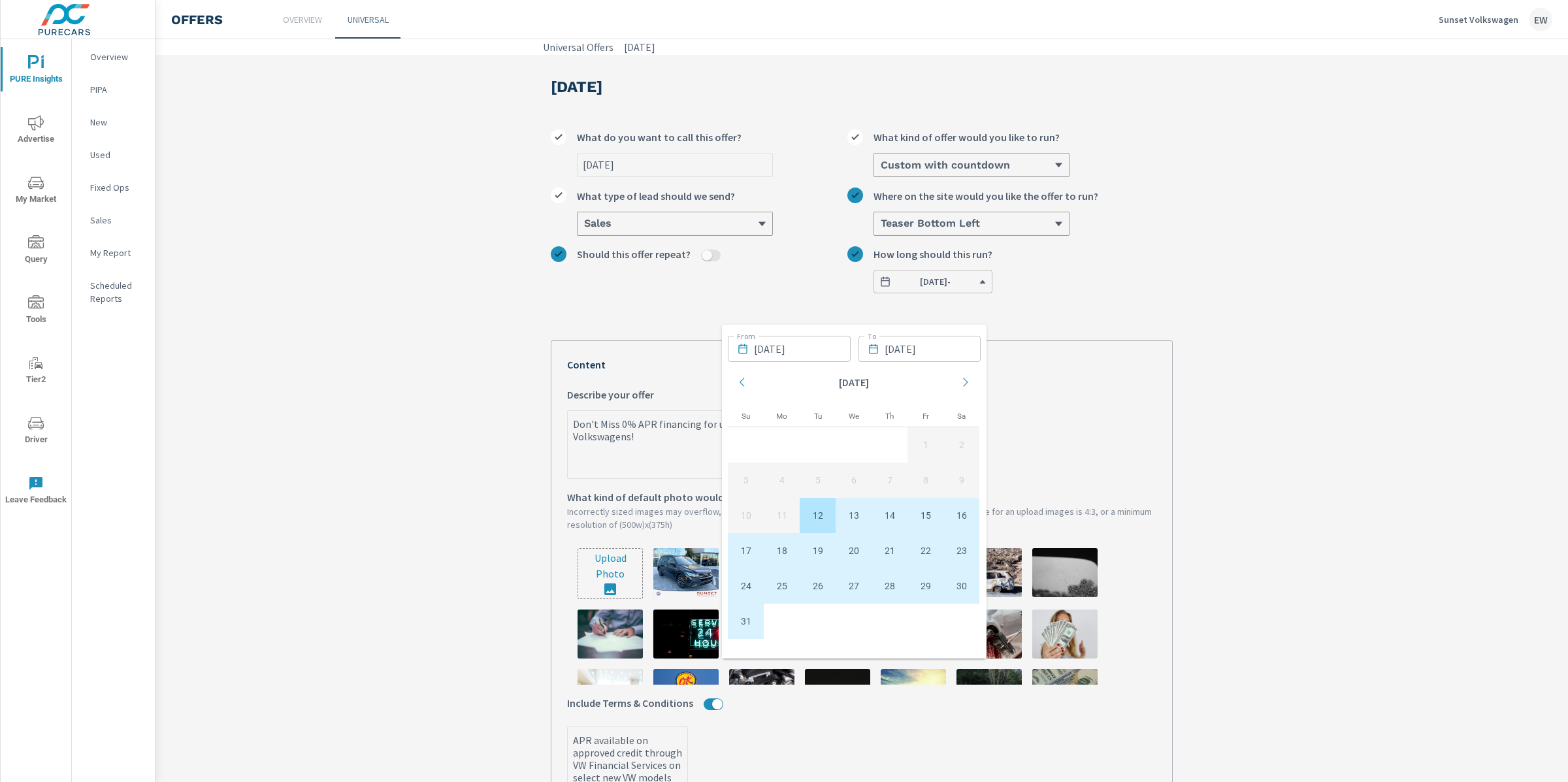
type textarea "x"
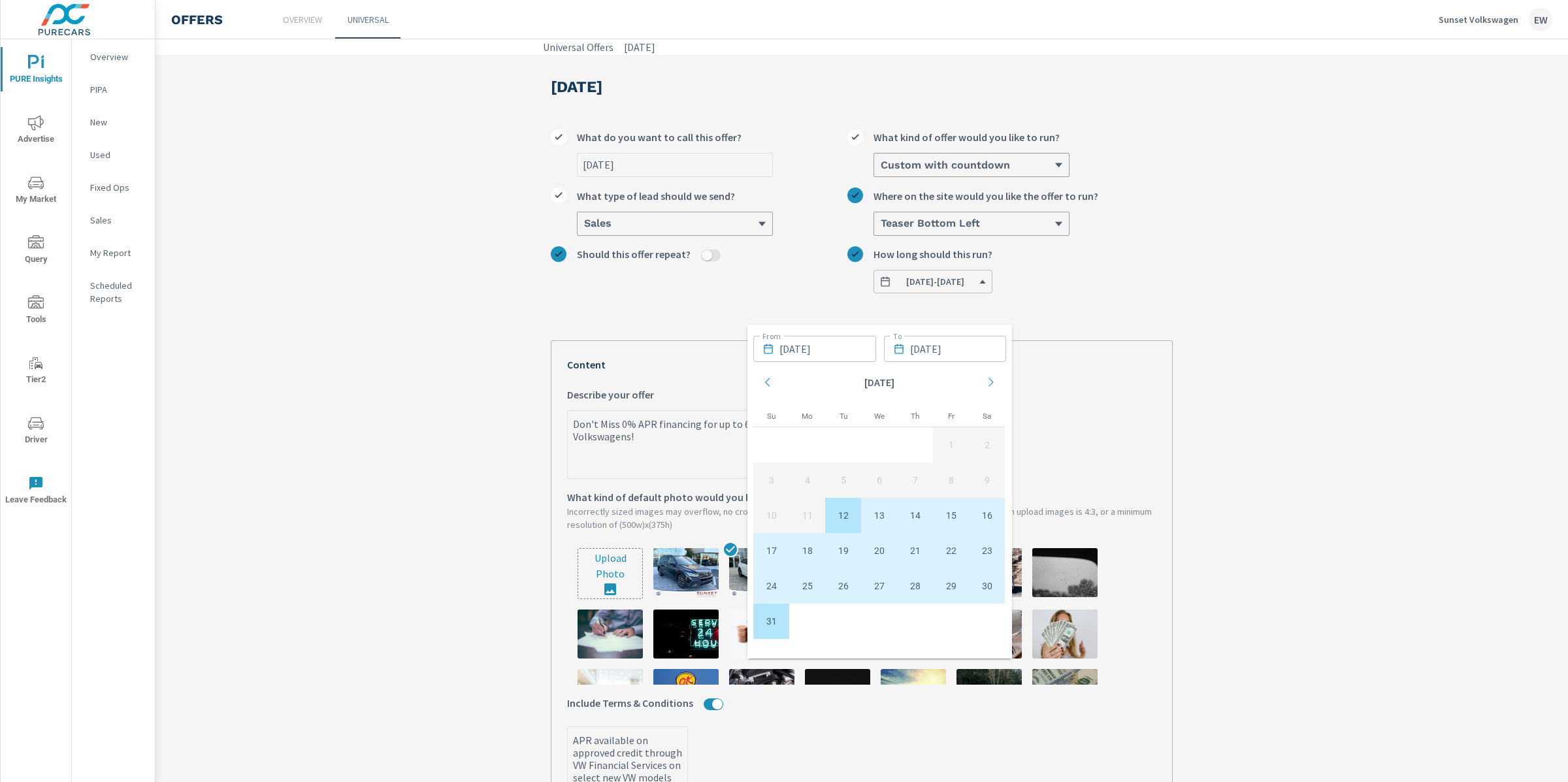
click at [1290, 412] on section "July 2025 July 2025 What do you want to call this offer? Custom with countdown …" at bounding box center [862, 692] width 1412 height 1274
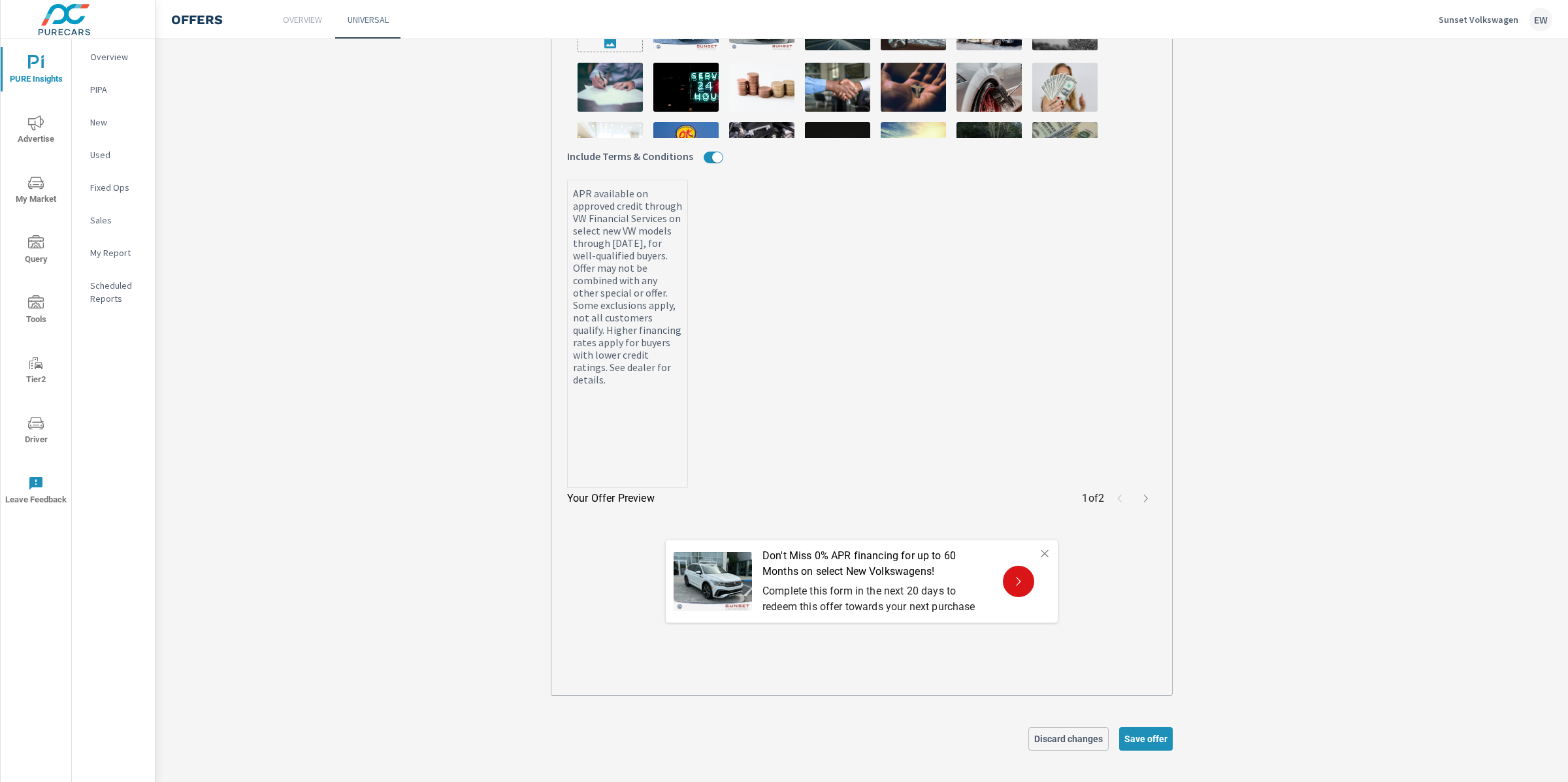
scroll to position [604, 0]
click at [1143, 736] on span "Save offer" at bounding box center [1145, 738] width 43 height 12
type textarea "x"
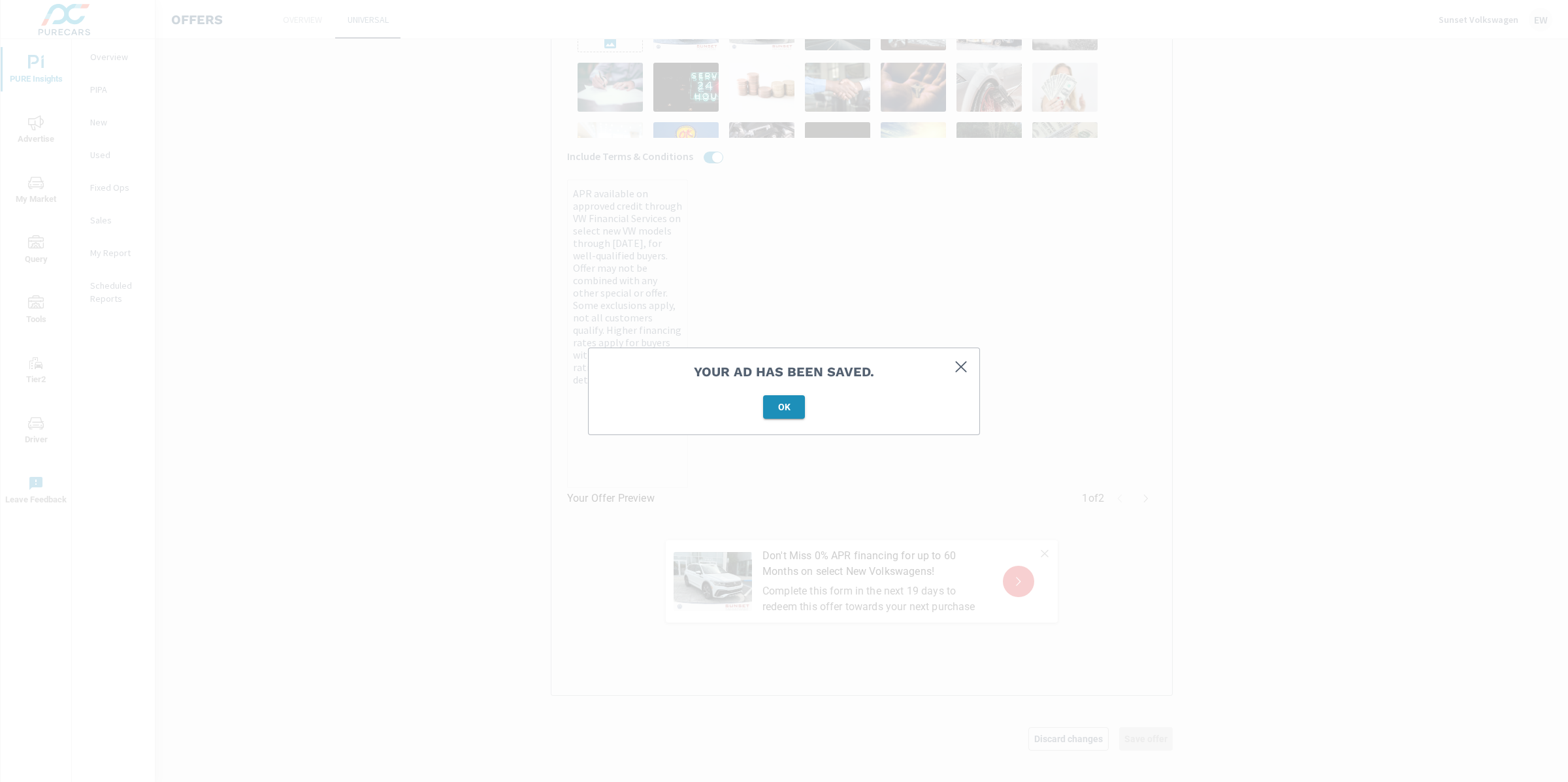
click at [783, 406] on span "OK" at bounding box center [784, 406] width 31 height 12
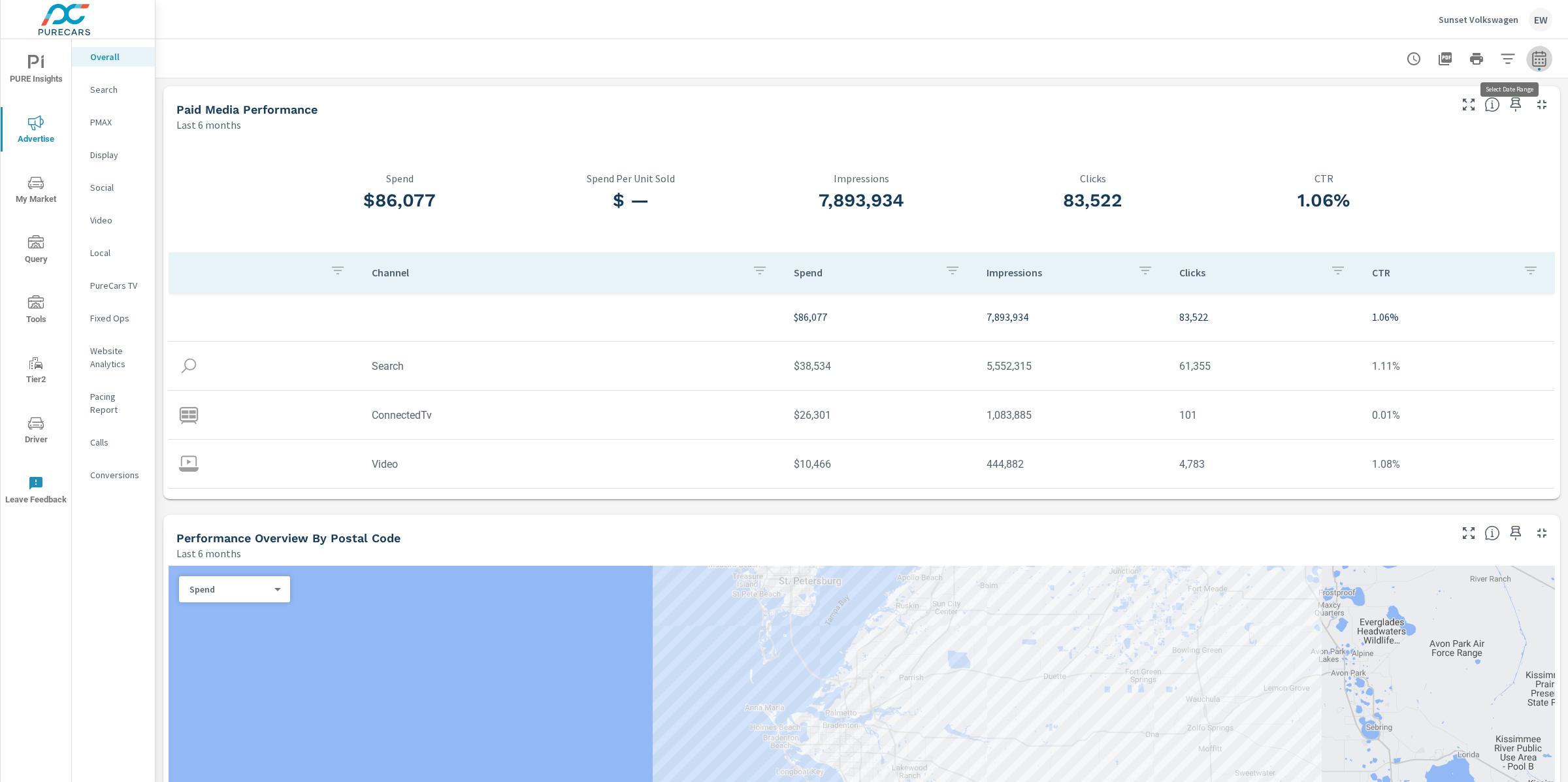
click at [1531, 56] on icon "button" at bounding box center [1539, 59] width 16 height 16
click at [1373, 116] on select "Custom Yesterday Last week Last 7 days Last 14 days Last 30 days Last 45 days L…" at bounding box center [1422, 115] width 130 height 26
click at [1357, 102] on select "Custom Yesterday Last week Last 7 days Last 14 days Last 30 days Last 45 days L…" at bounding box center [1422, 115] width 130 height 26
select select "Last 14 days"
click at [1383, 193] on span "Apply" at bounding box center [1393, 186] width 53 height 12
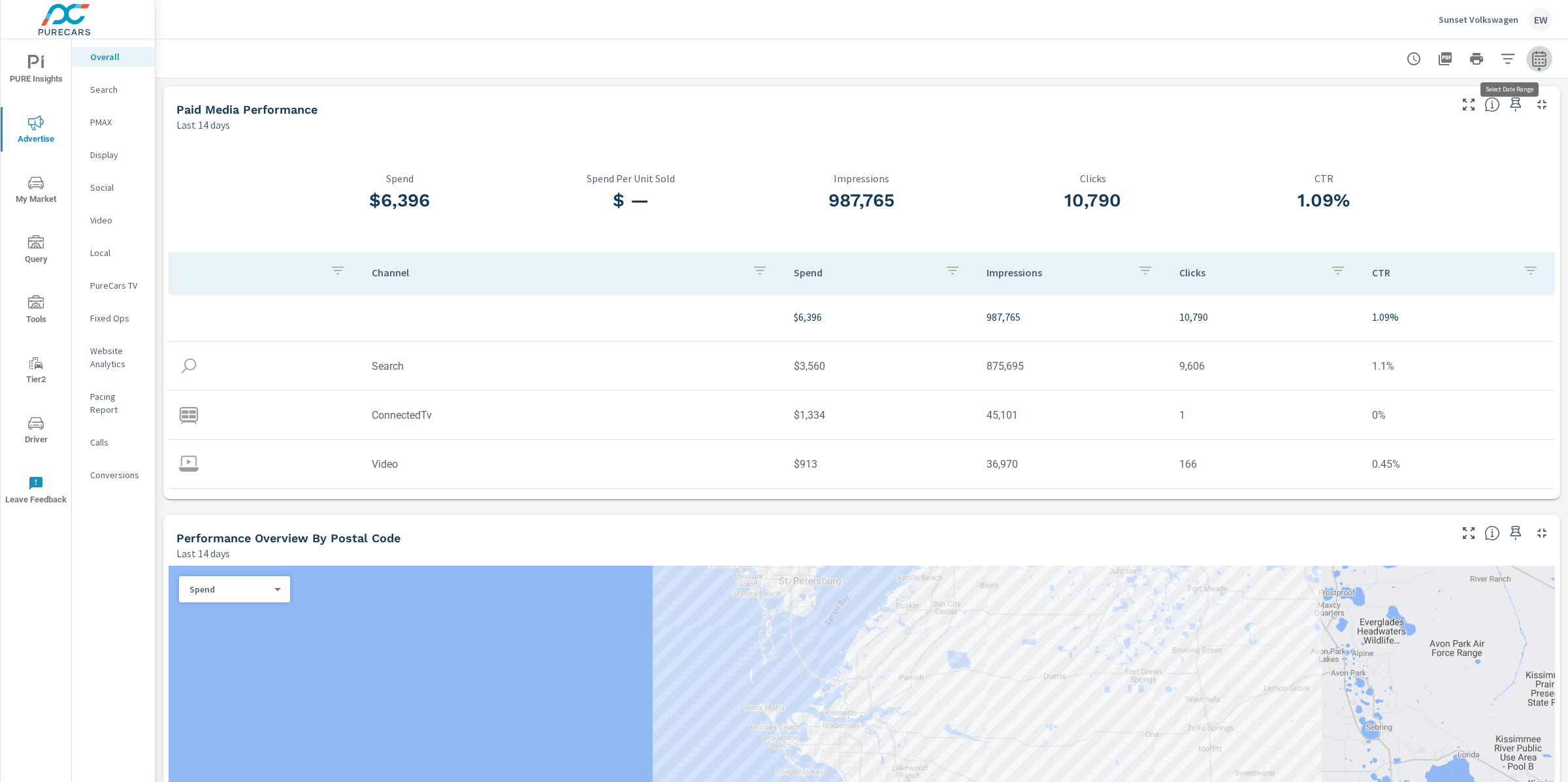
click at [1531, 62] on icon "button" at bounding box center [1539, 59] width 16 height 16
select select "Last 14 days"
click at [1441, 152] on p "+ Add comparison" at bounding box center [1435, 149] width 167 height 16
select select "Previous period"
click at [1386, 228] on span "Apply" at bounding box center [1393, 223] width 53 height 12
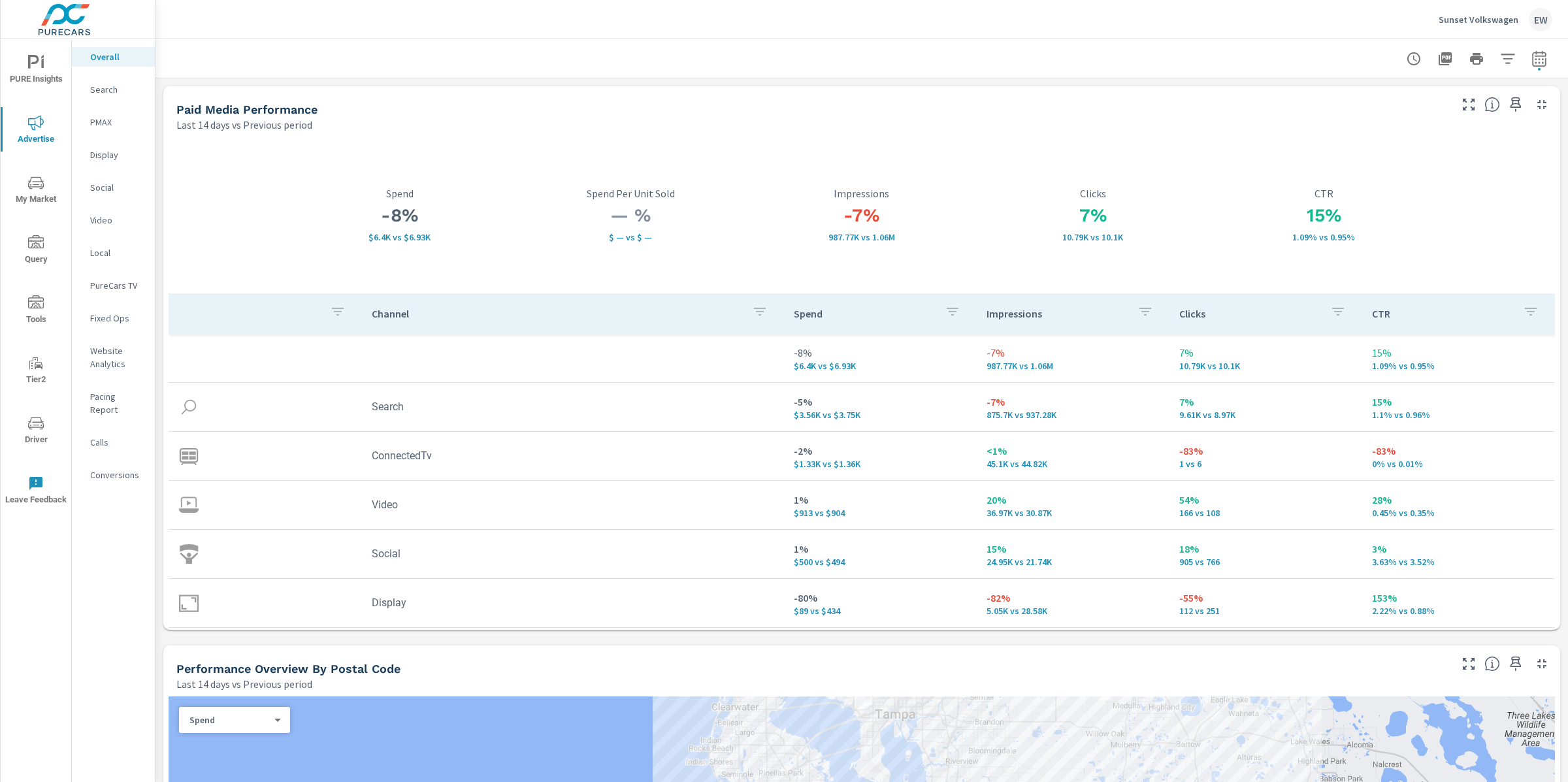
click at [260, 186] on div at bounding box center [226, 215] width 115 height 156
click at [109, 96] on p "Search" at bounding box center [117, 89] width 54 height 13
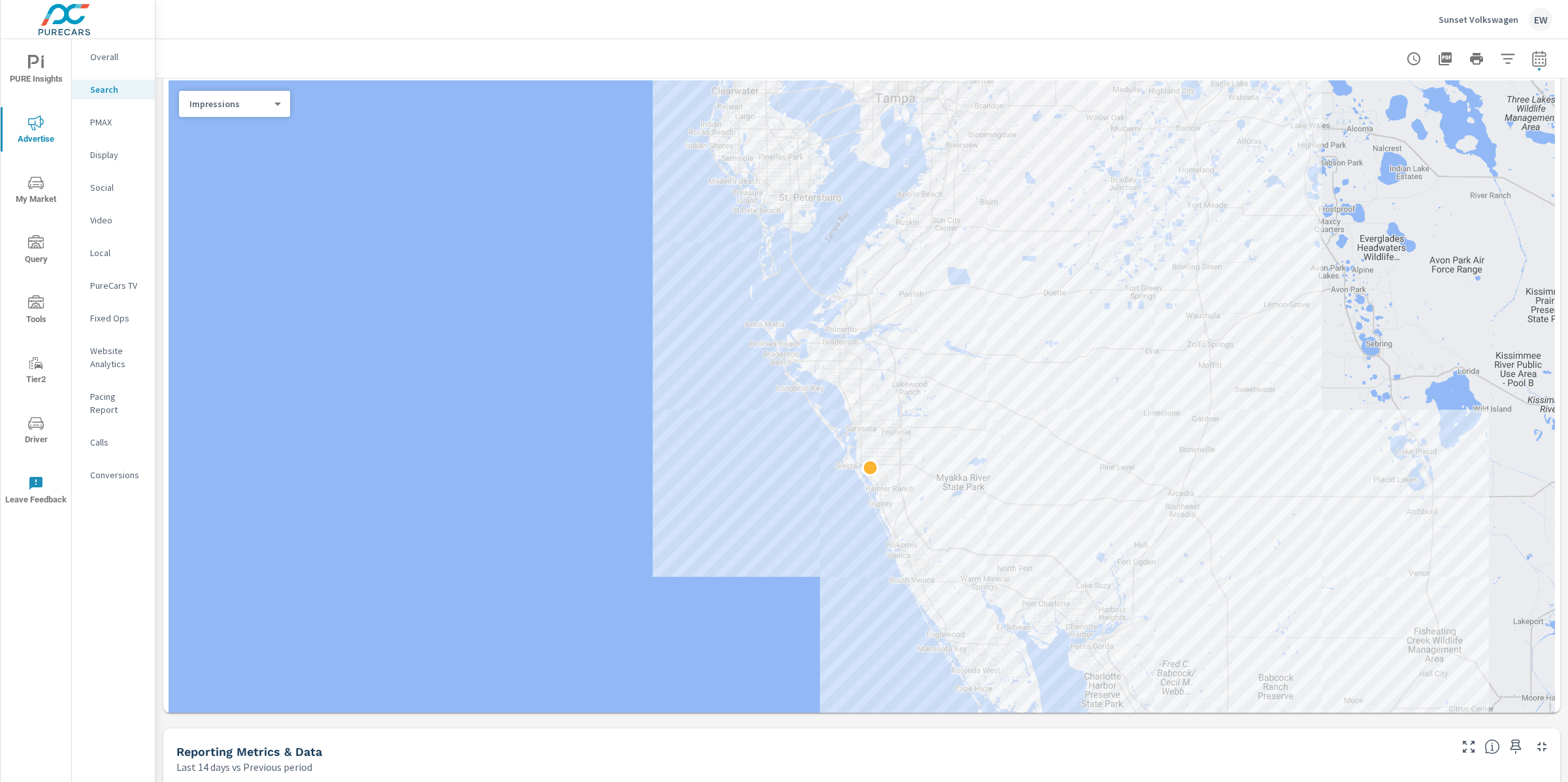
scroll to position [230, 0]
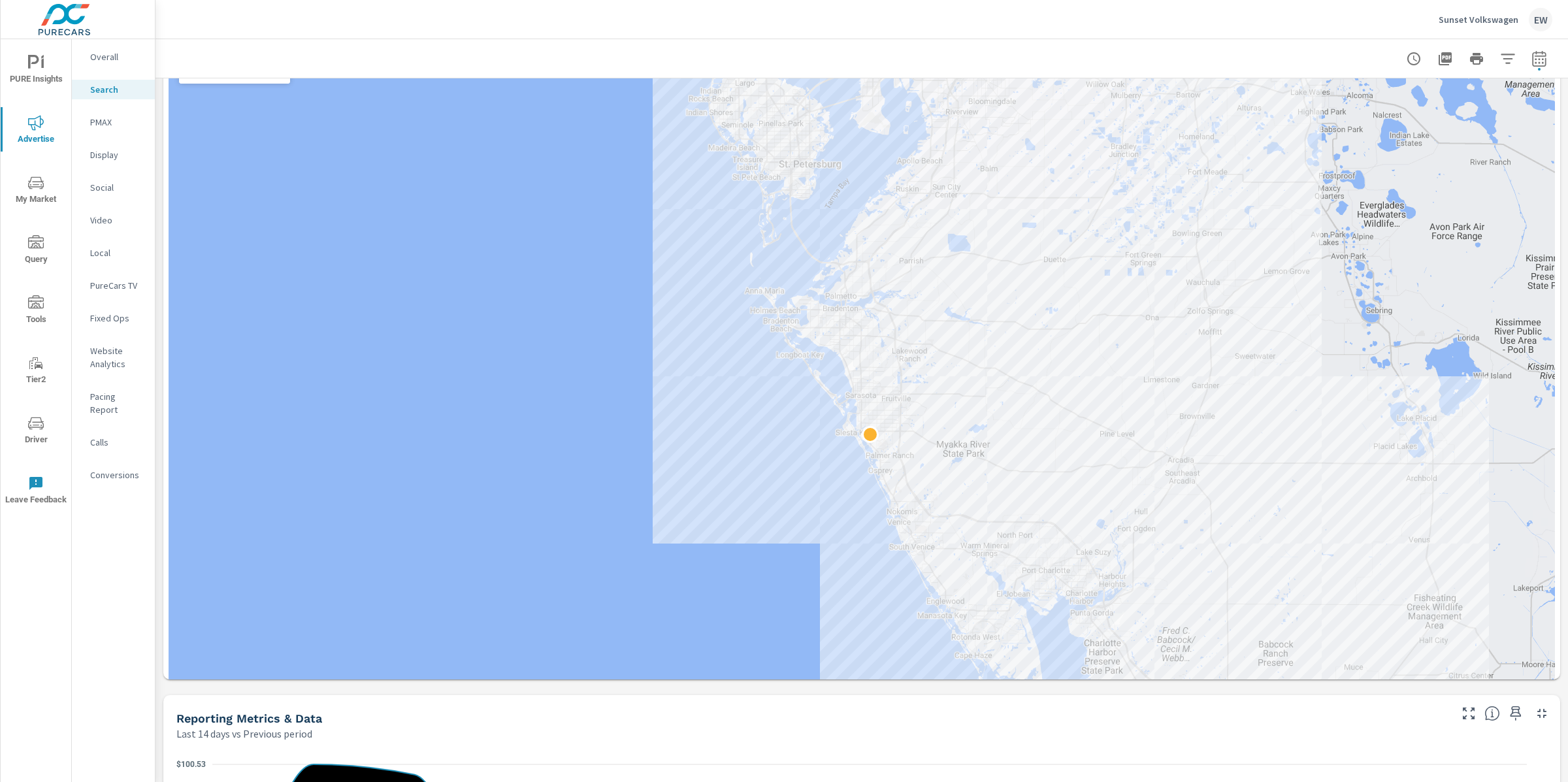
click at [157, 415] on div "Impressions Last 14 days vs Previous period -6% 4.07K vs 4.32K Clicks Last 14 d…" at bounding box center [862, 757] width 1412 height 1817
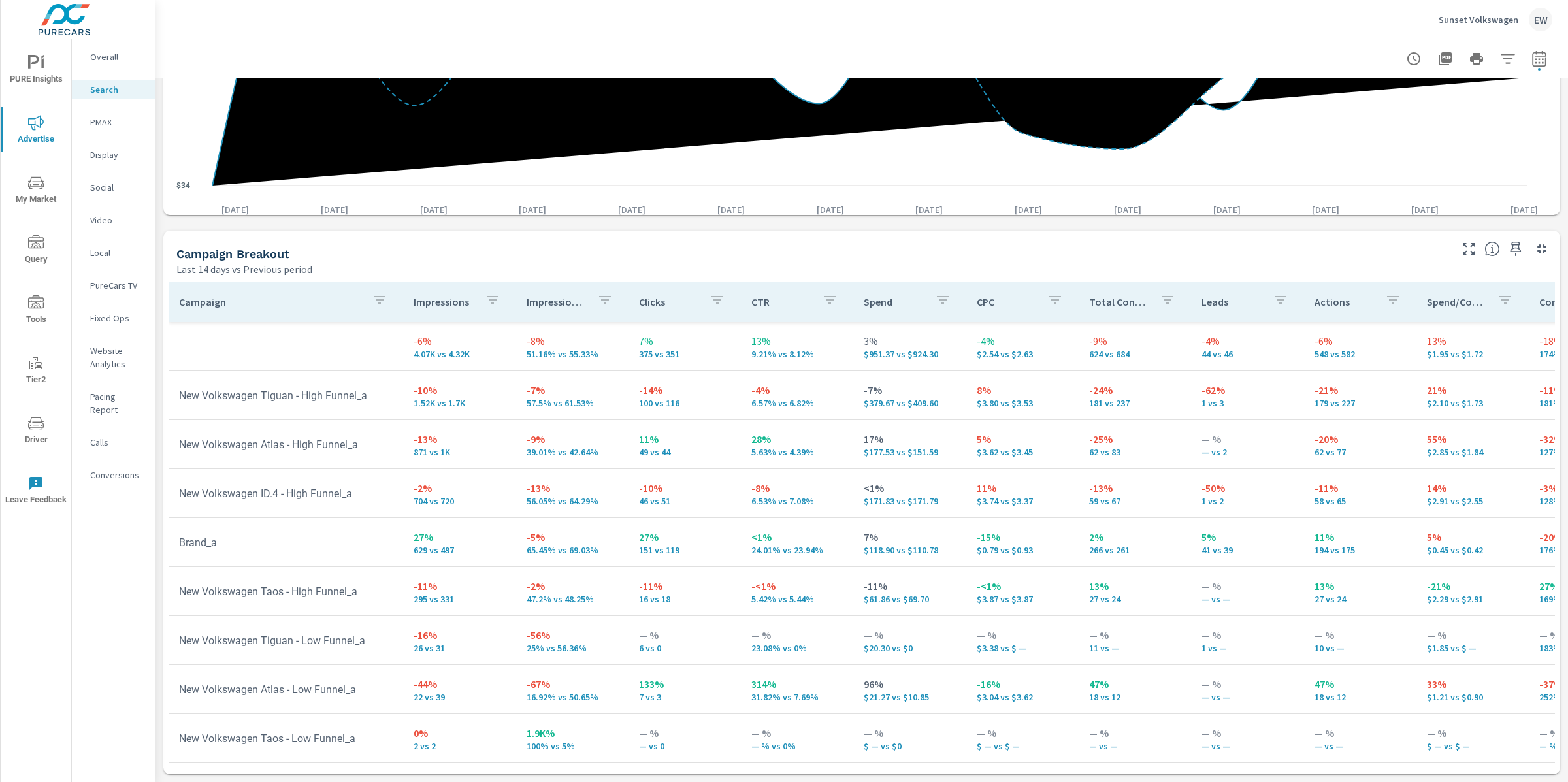
scroll to position [1568, 0]
click at [98, 194] on p "Social" at bounding box center [117, 187] width 54 height 13
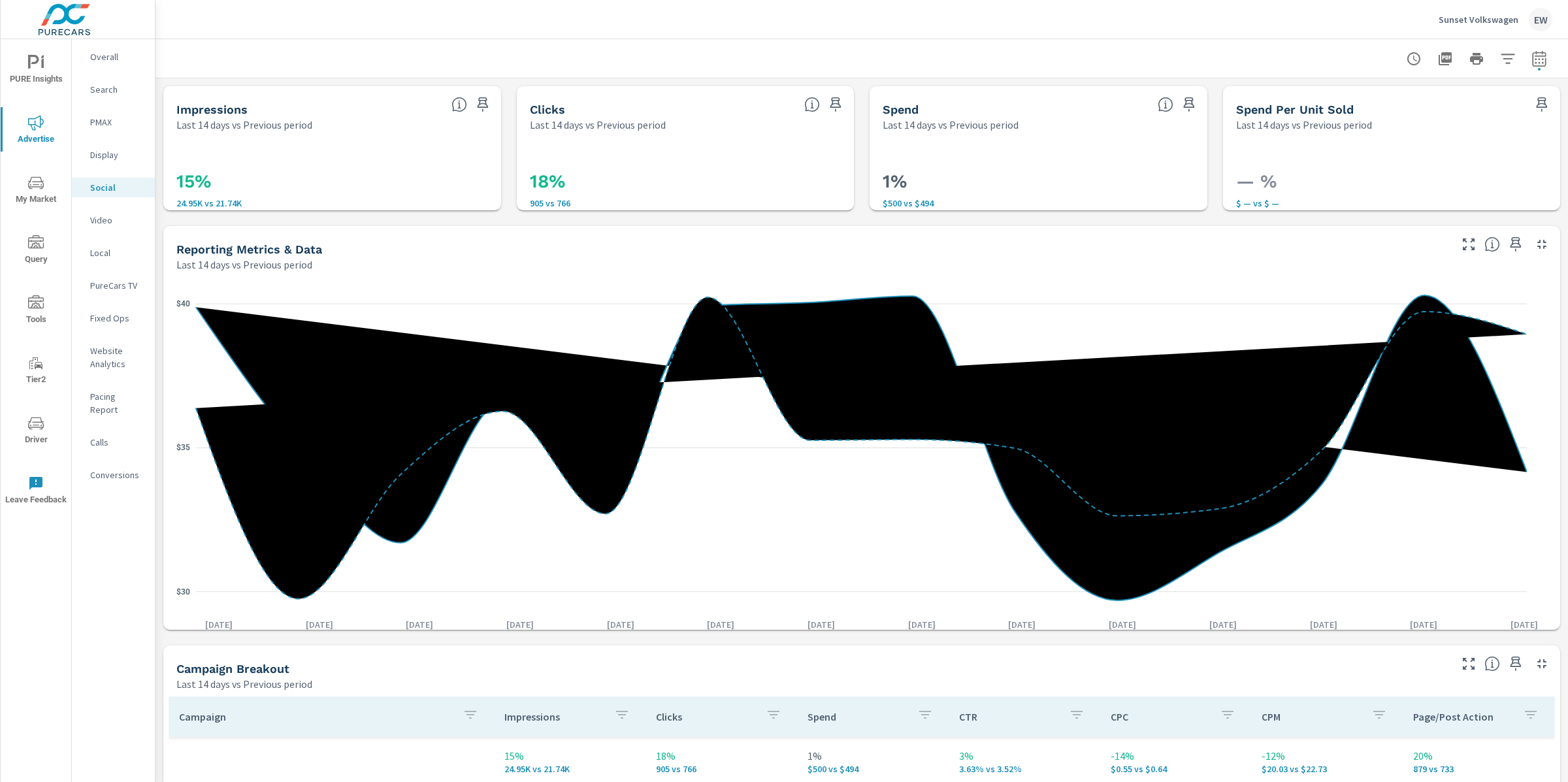
click at [160, 343] on div "Impressions Last 14 days vs Previous period 15% 24.95K vs 21.74K Clicks Last 14…" at bounding box center [862, 638] width 1412 height 1119
